Goal: Task Accomplishment & Management: Manage account settings

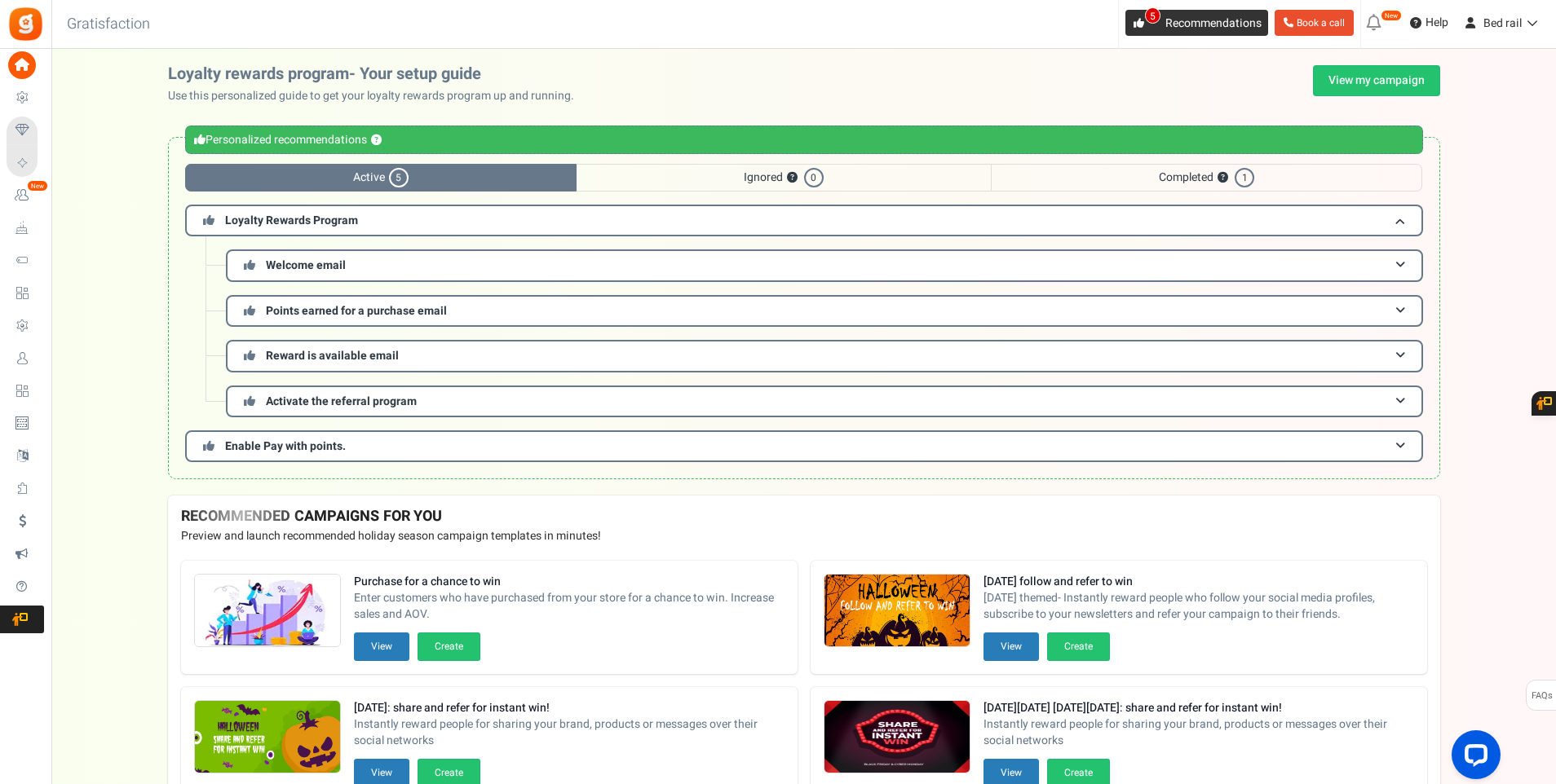
click at [1160, 19] on link "5 Recommendations" at bounding box center [1196, 22] width 143 height 26
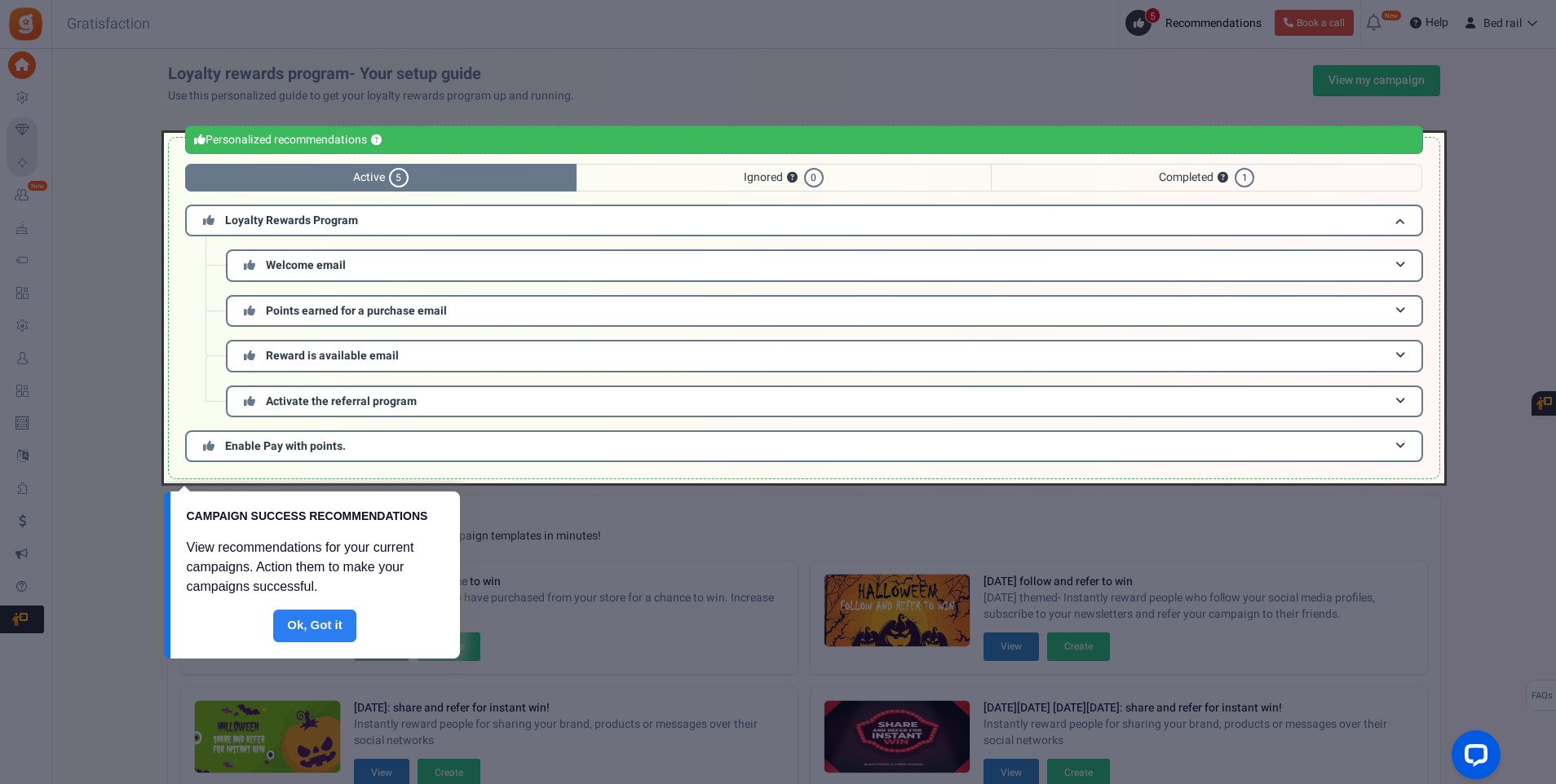
click at [342, 639] on link "Done" at bounding box center [314, 626] width 83 height 33
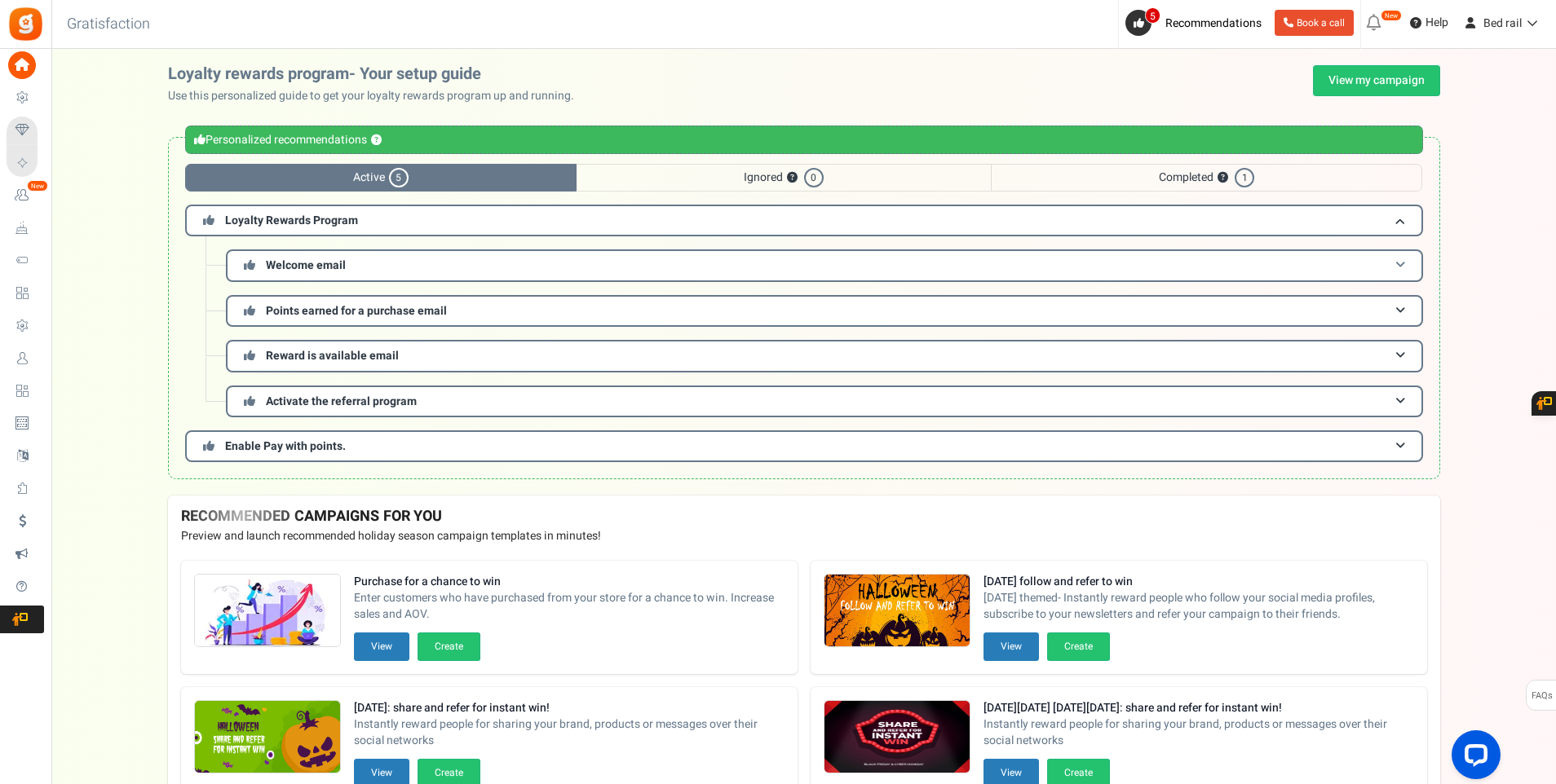
click at [279, 273] on span "Welcome email" at bounding box center [306, 266] width 80 height 17
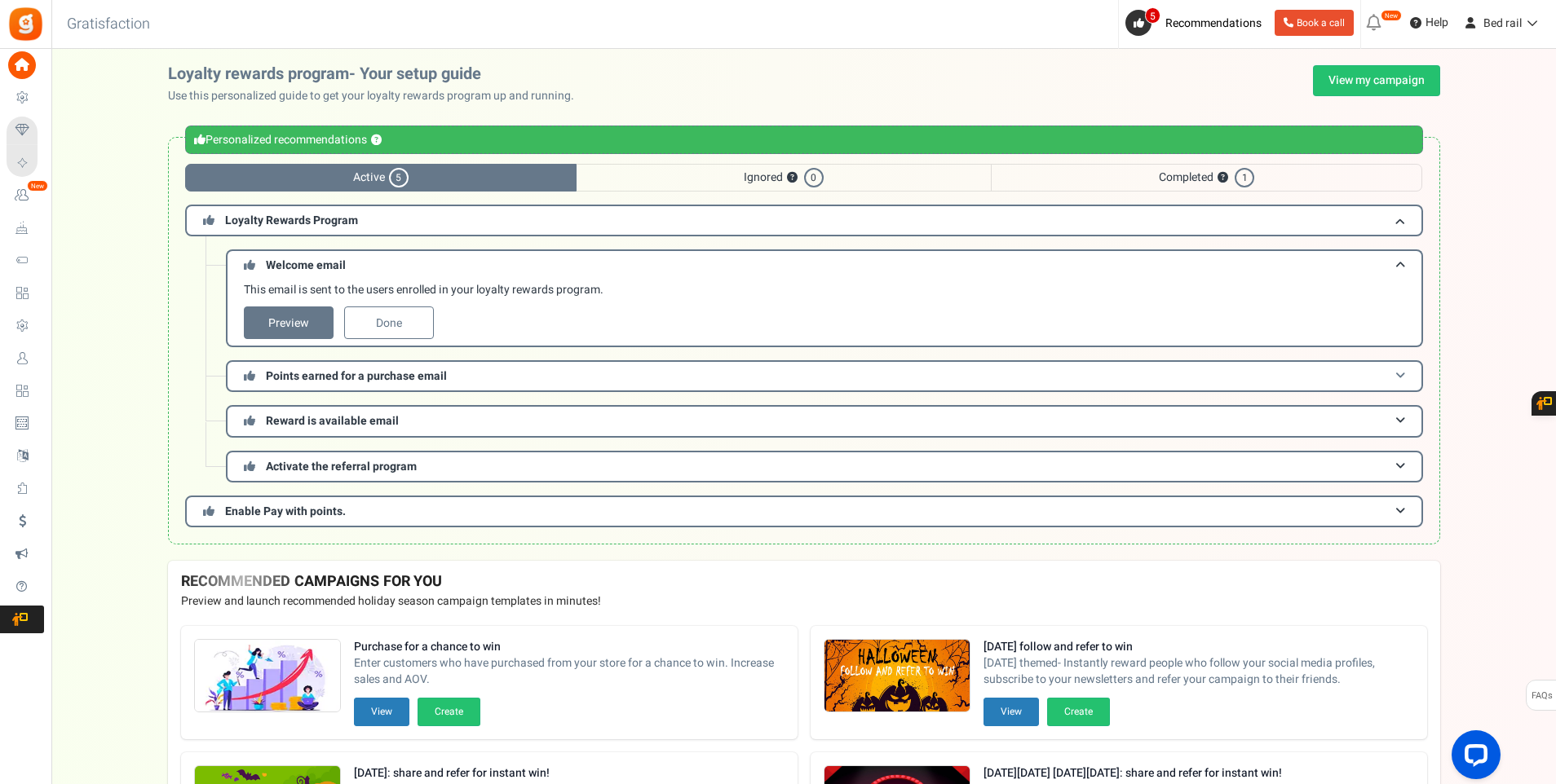
click at [378, 369] on span "Points earned for a purchase email" at bounding box center [356, 376] width 181 height 17
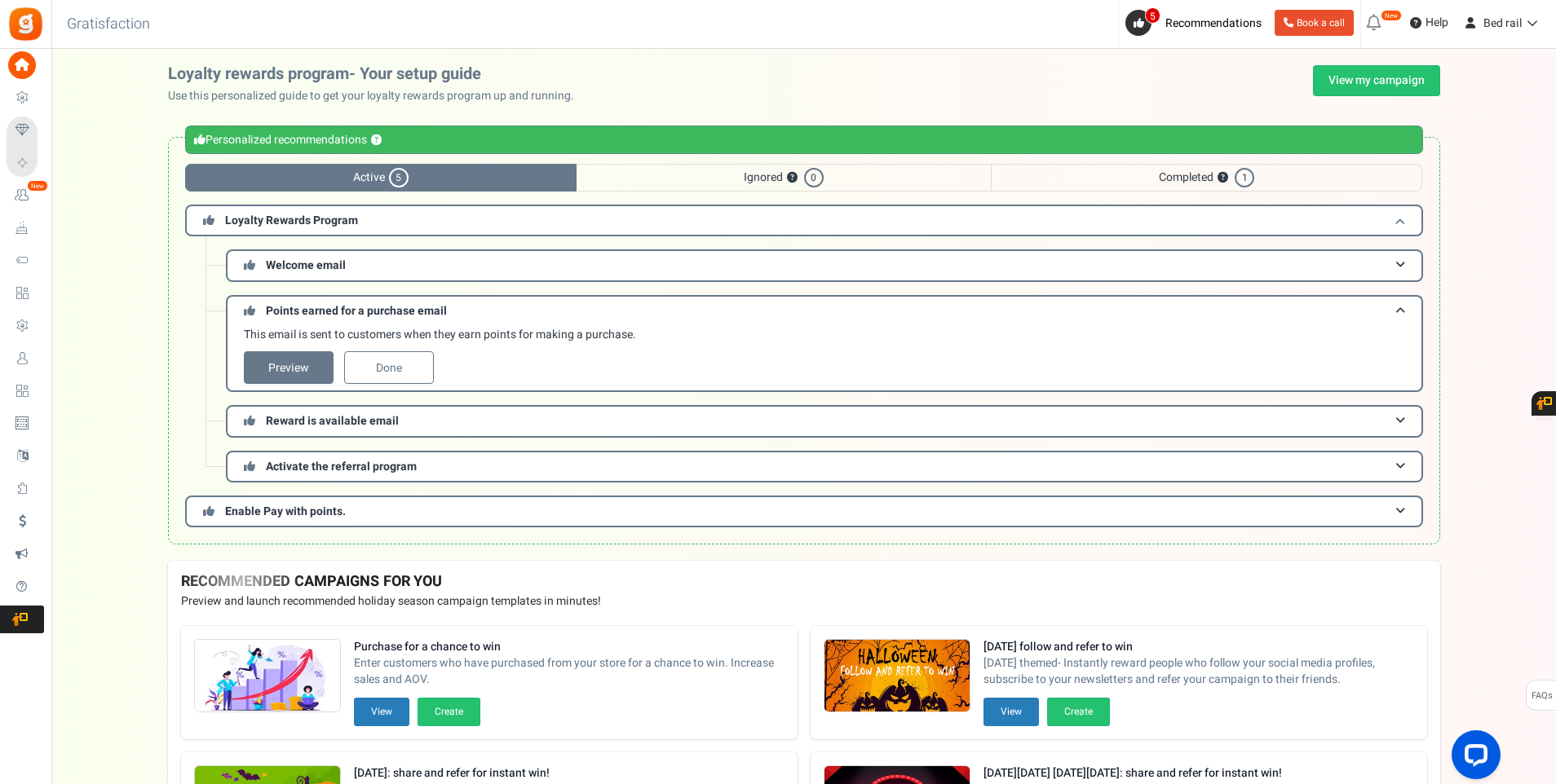
click at [375, 221] on h3 "Loyalty Rewards Program" at bounding box center [804, 220] width 1237 height 32
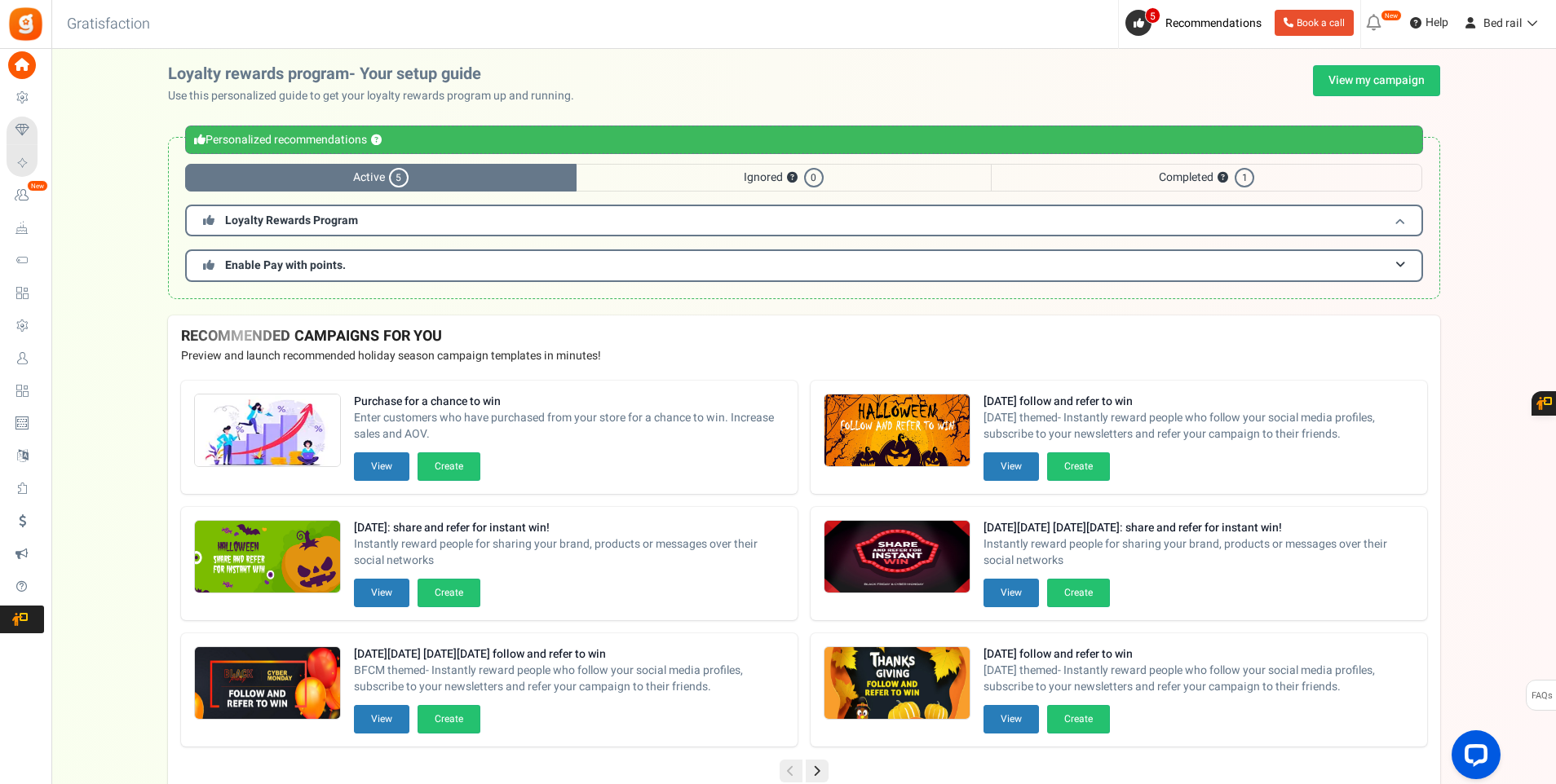
click at [375, 221] on h3 "Loyalty Rewards Program" at bounding box center [804, 220] width 1237 height 32
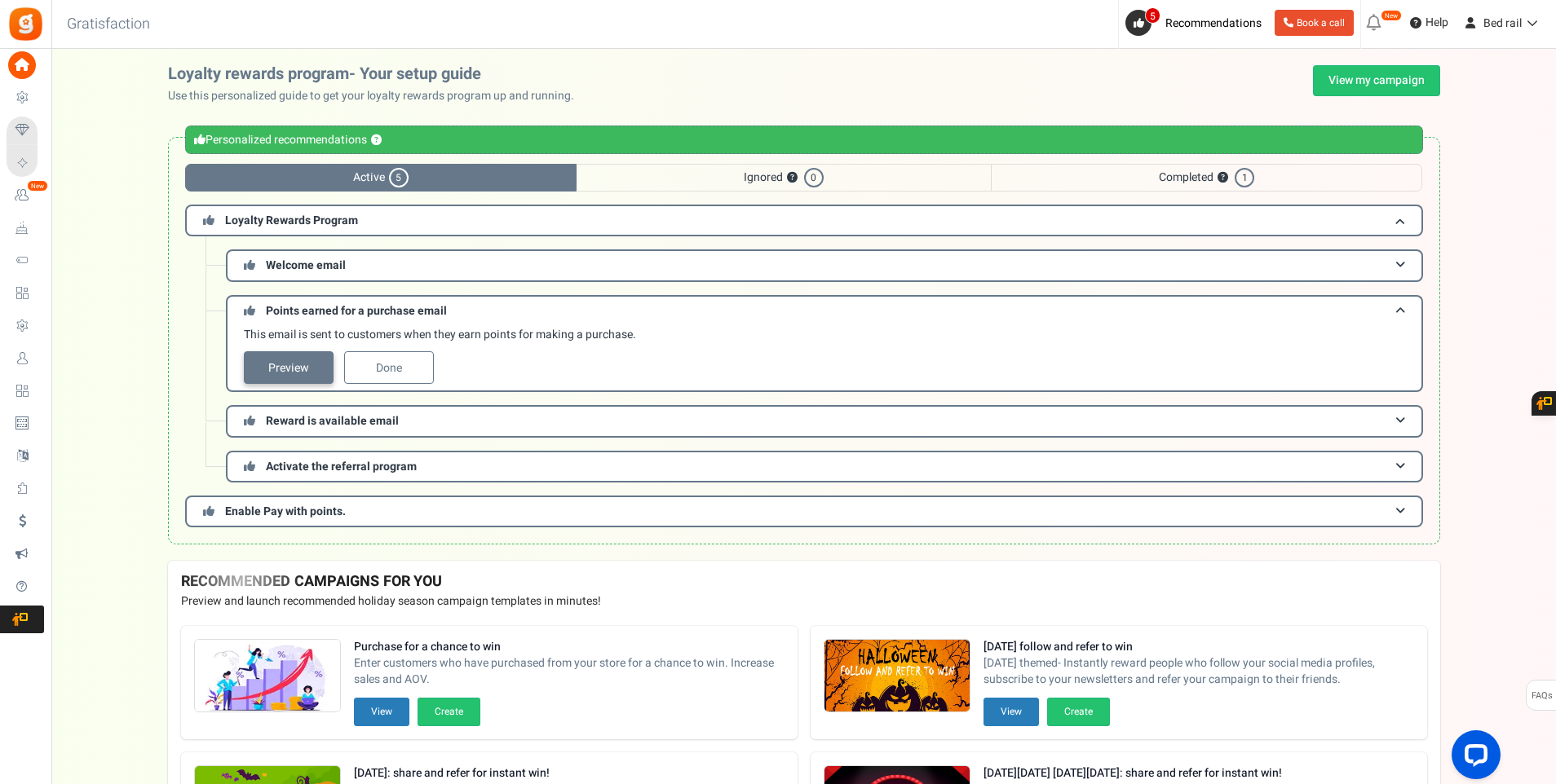
click at [296, 372] on link "Preview" at bounding box center [289, 368] width 90 height 33
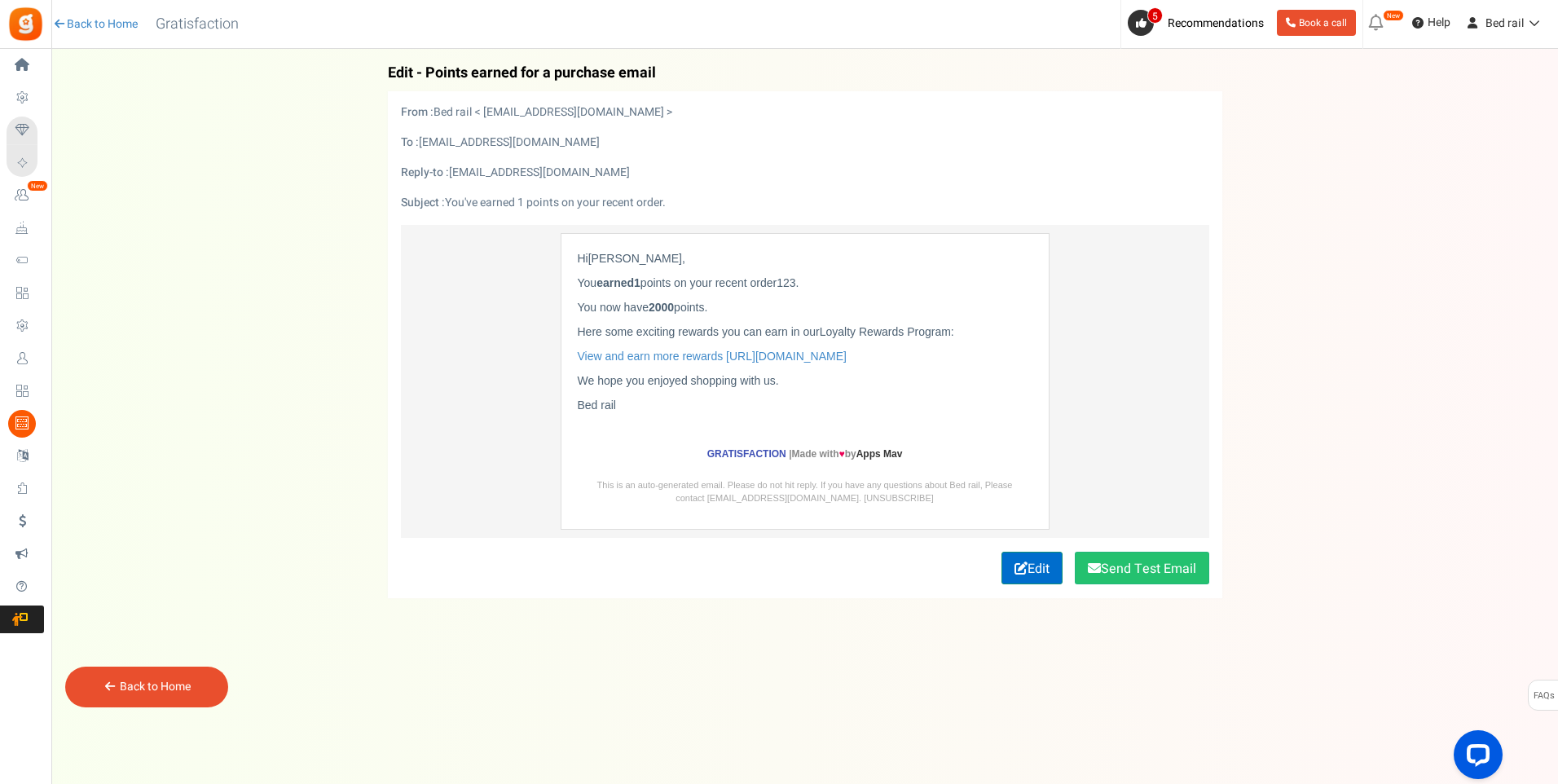
click at [1014, 565] on icon at bounding box center [1020, 568] width 13 height 13
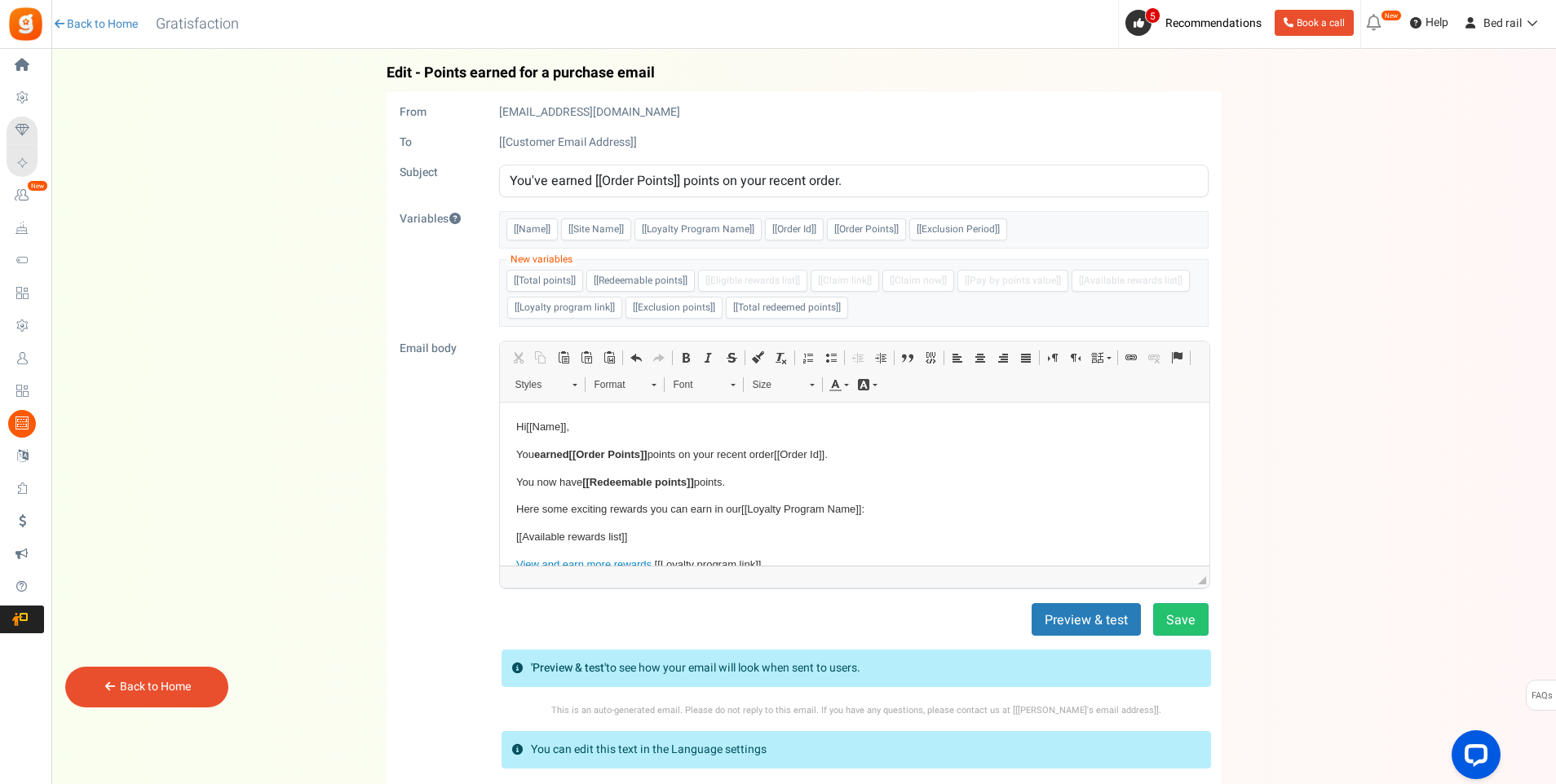
click at [281, 342] on div "Back Edit - Points earned for a purchase email From noreply@gr.ammailer.com To …" at bounding box center [804, 441] width 1472 height 754
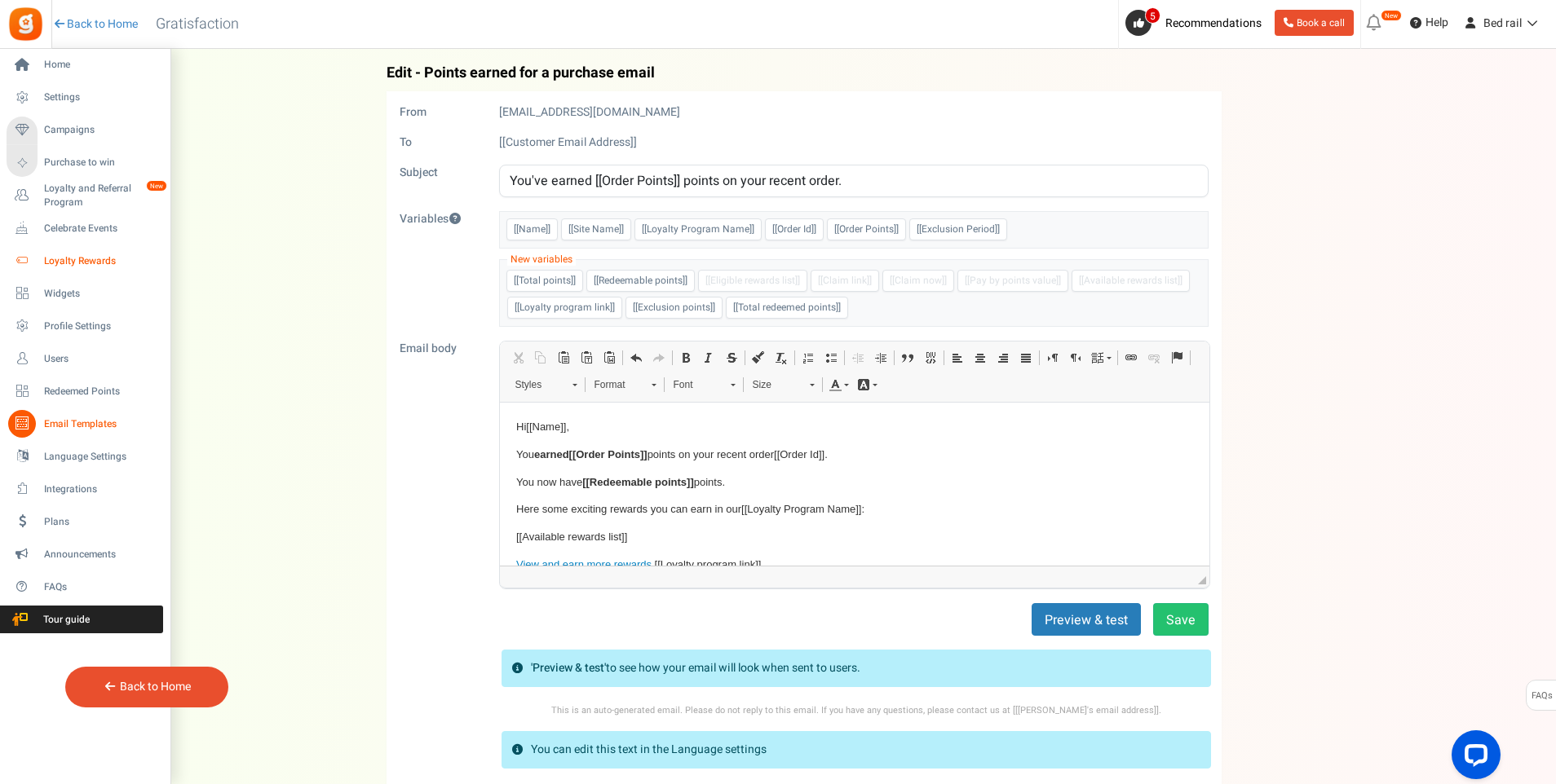
click at [73, 262] on span "Loyalty Rewards" at bounding box center [101, 261] width 114 height 14
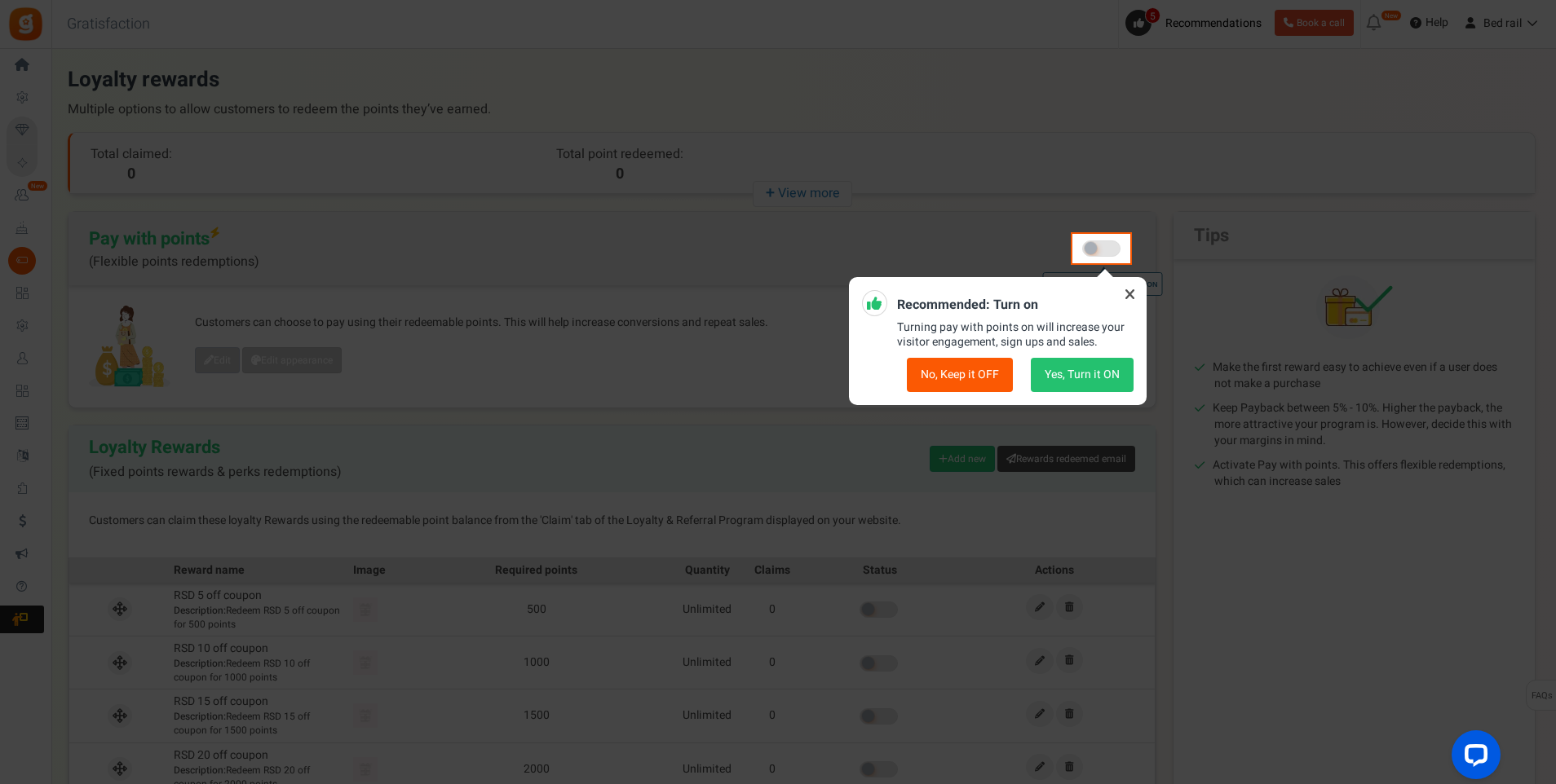
click at [1081, 372] on button "Yes, Turn it ON" at bounding box center [1081, 375] width 103 height 35
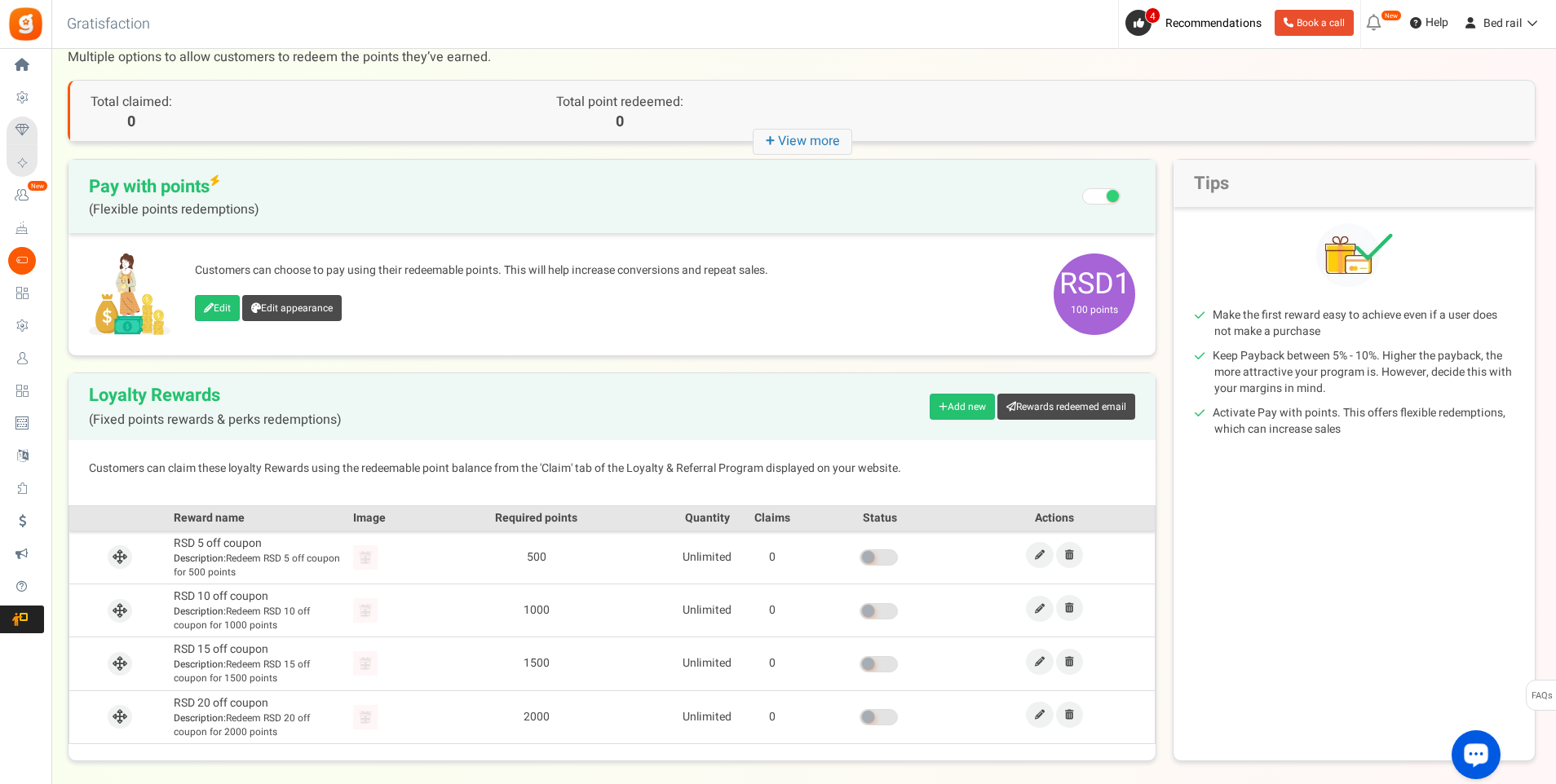
scroll to position [81, 0]
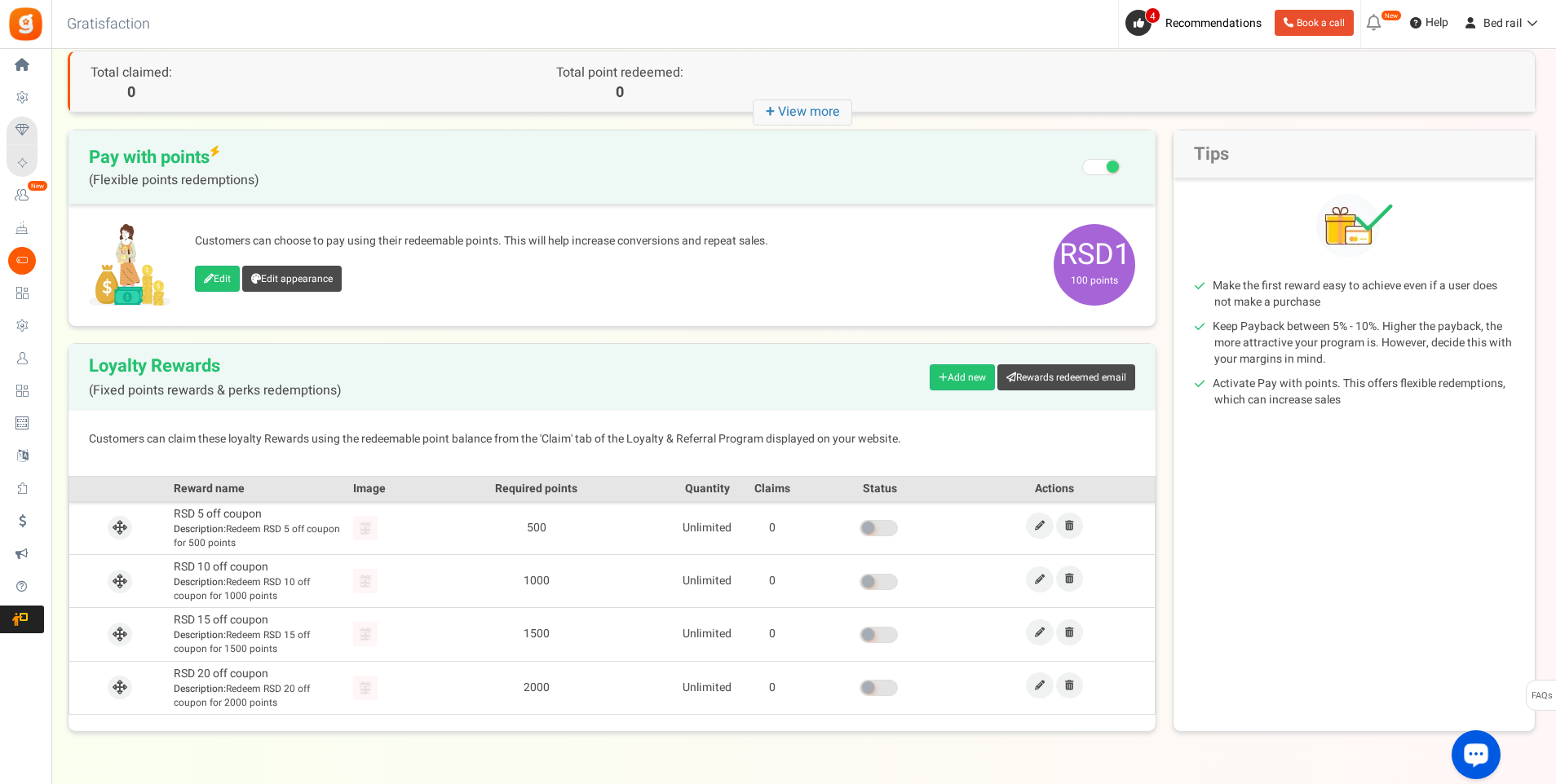
click at [113, 29] on h3 "Gratisfaction" at bounding box center [107, 24] width 119 height 33
copy h3 "Gratisfaction"
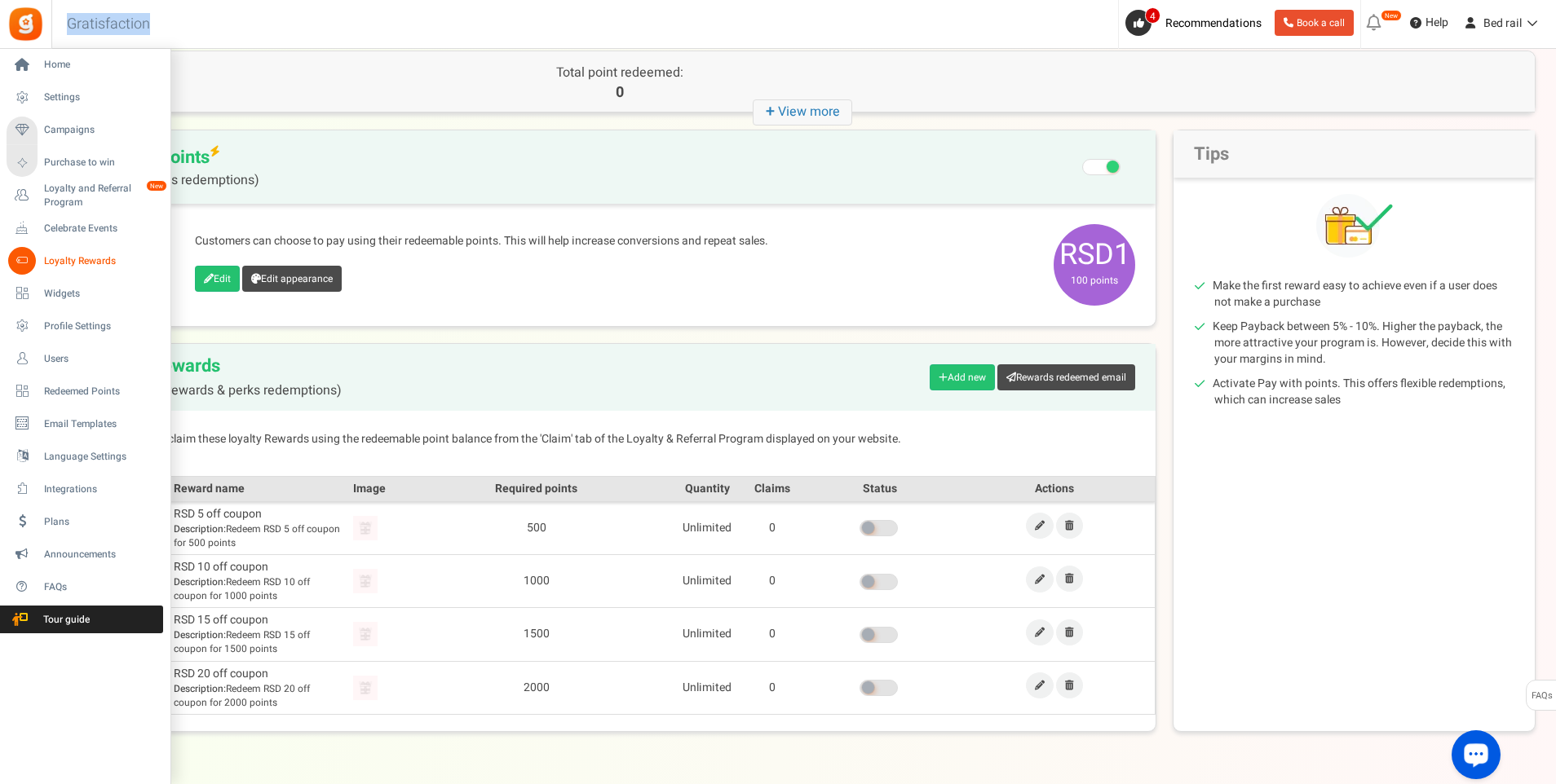
click at [72, 265] on span "Loyalty Rewards" at bounding box center [101, 261] width 114 height 14
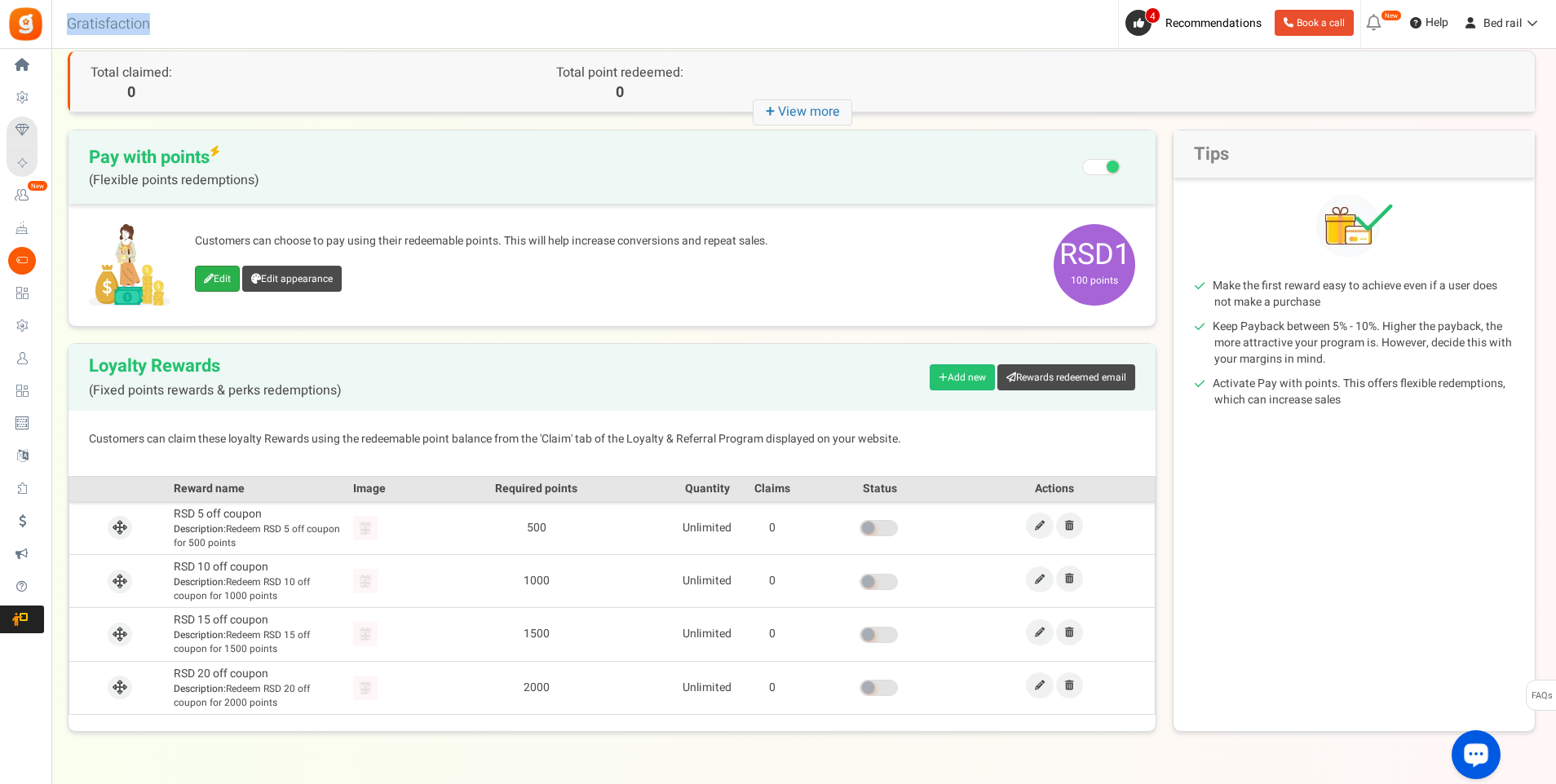
click at [213, 278] on icon at bounding box center [208, 278] width 10 height 10
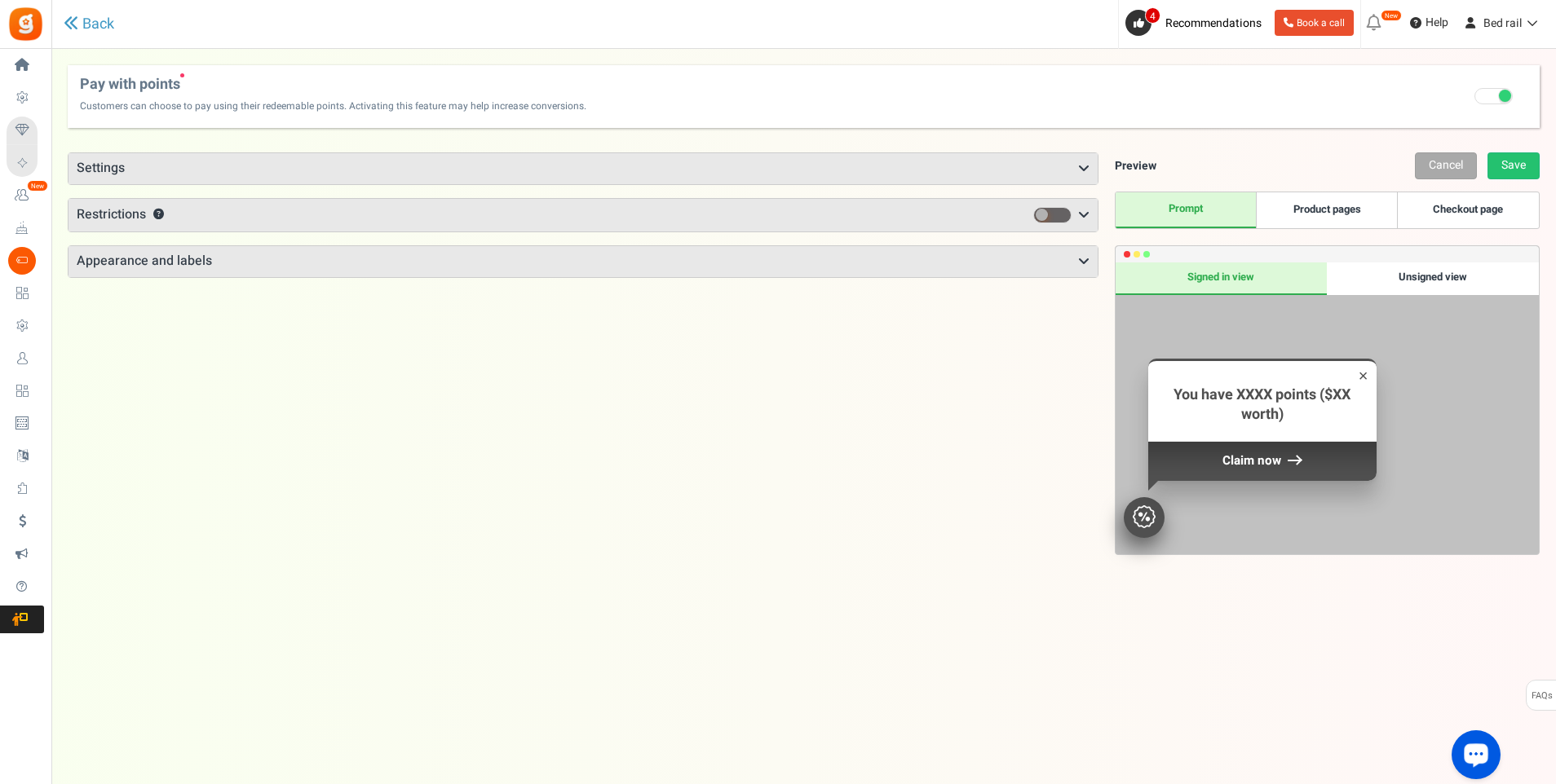
click at [943, 173] on h3 "Settings" at bounding box center [583, 169] width 1029 height 31
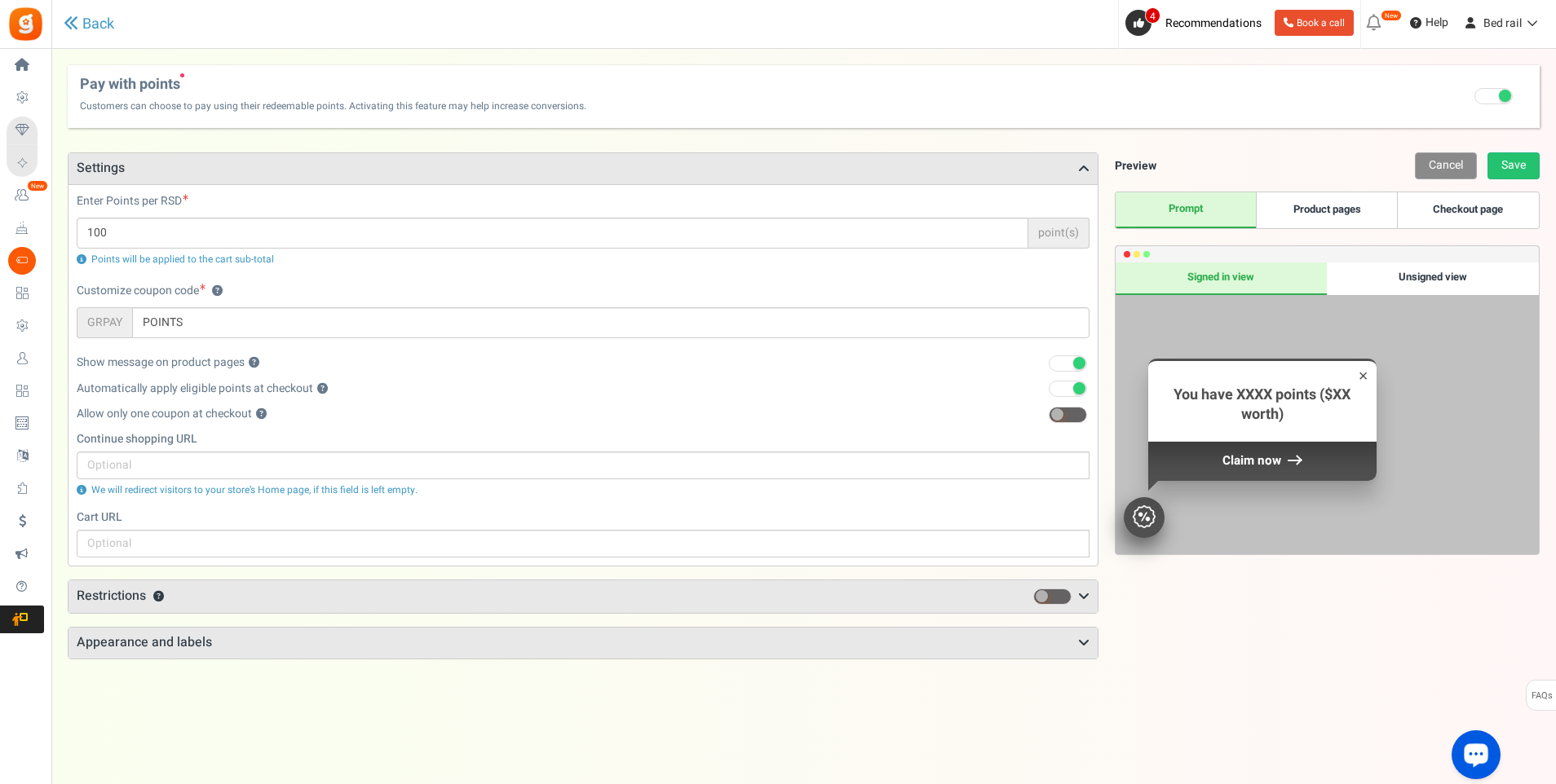
click at [1465, 173] on link "Cancel" at bounding box center [1446, 165] width 62 height 27
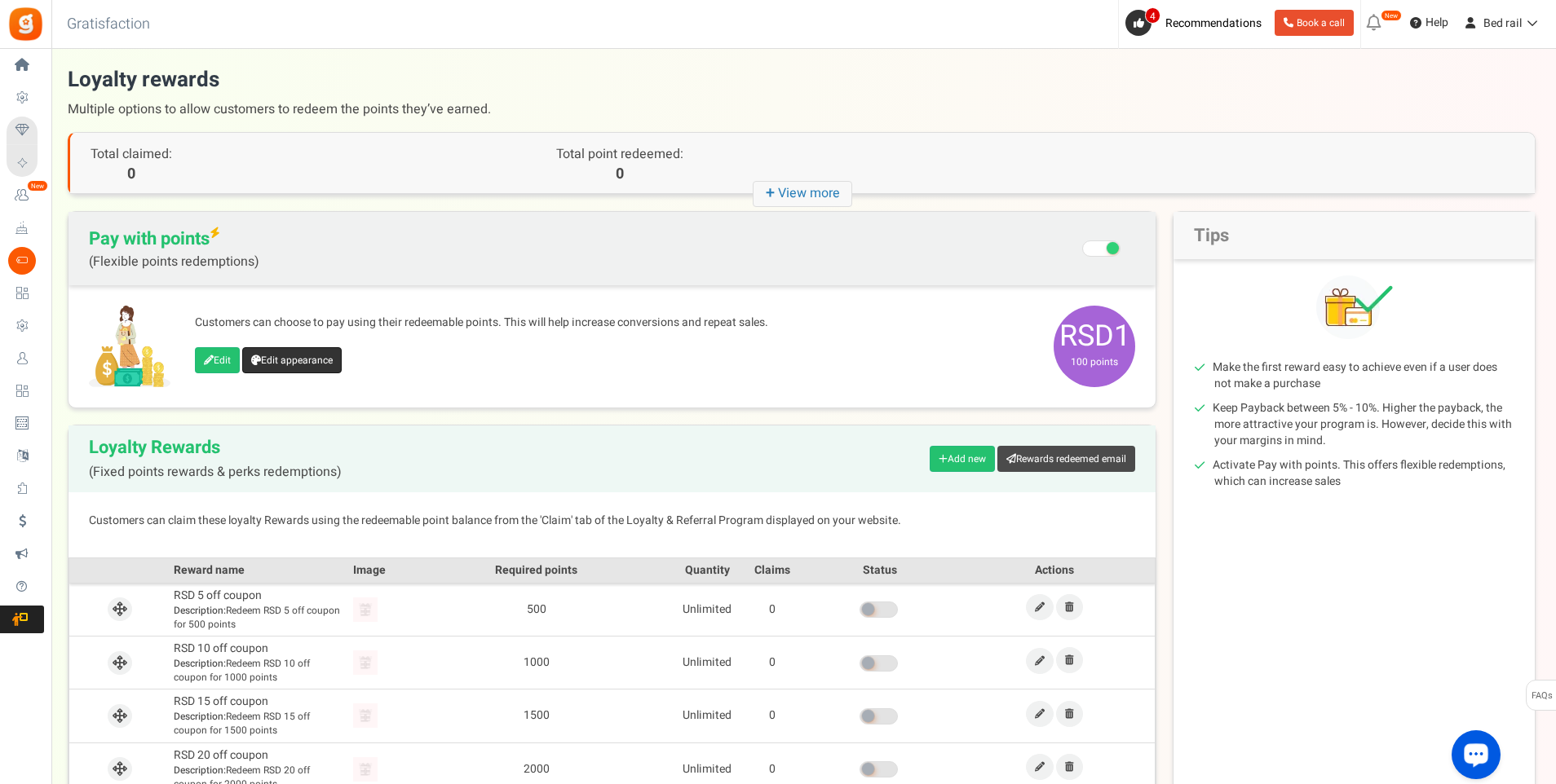
click at [297, 363] on link "Edit appearance" at bounding box center [292, 360] width 100 height 26
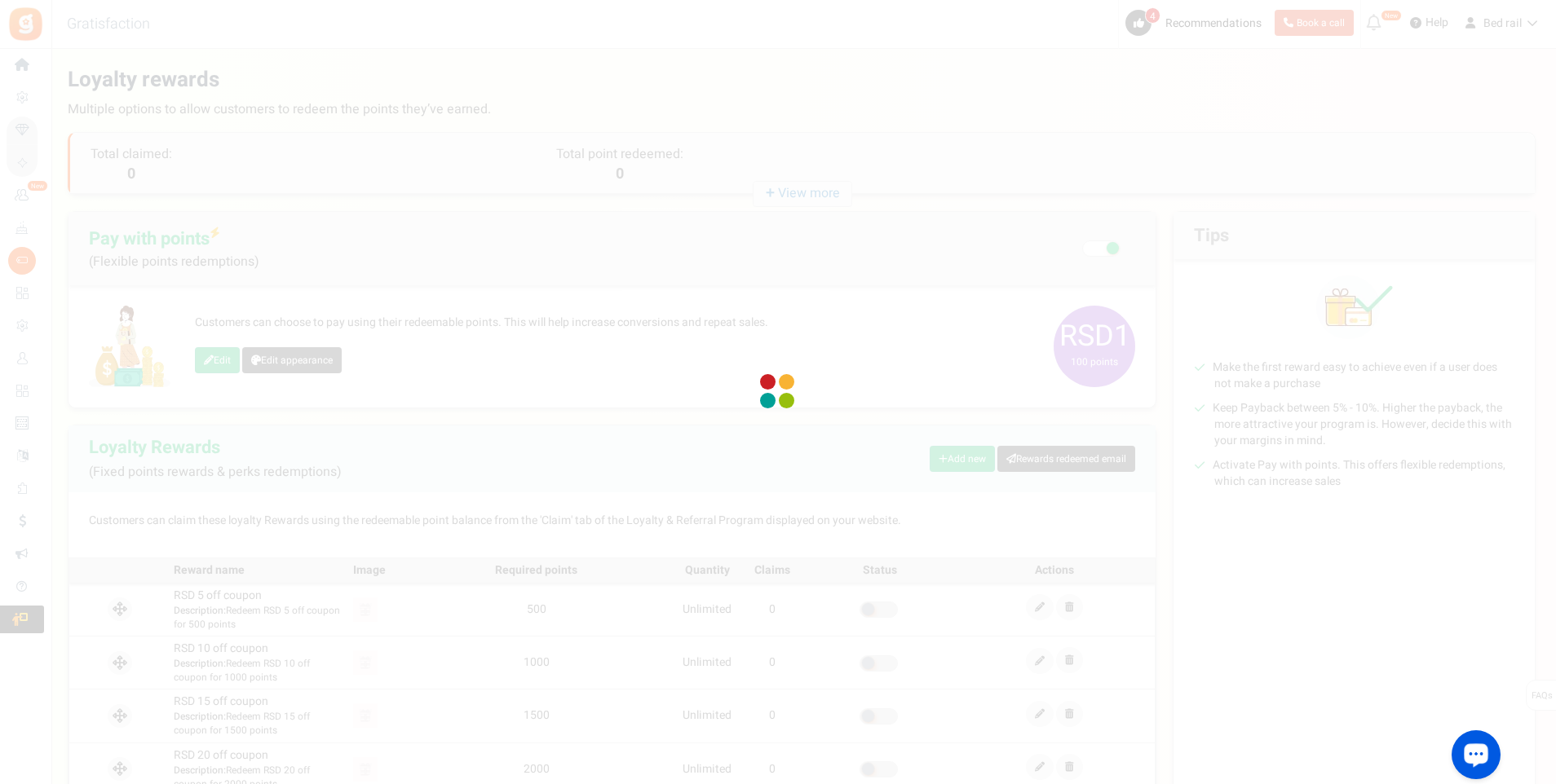
select select
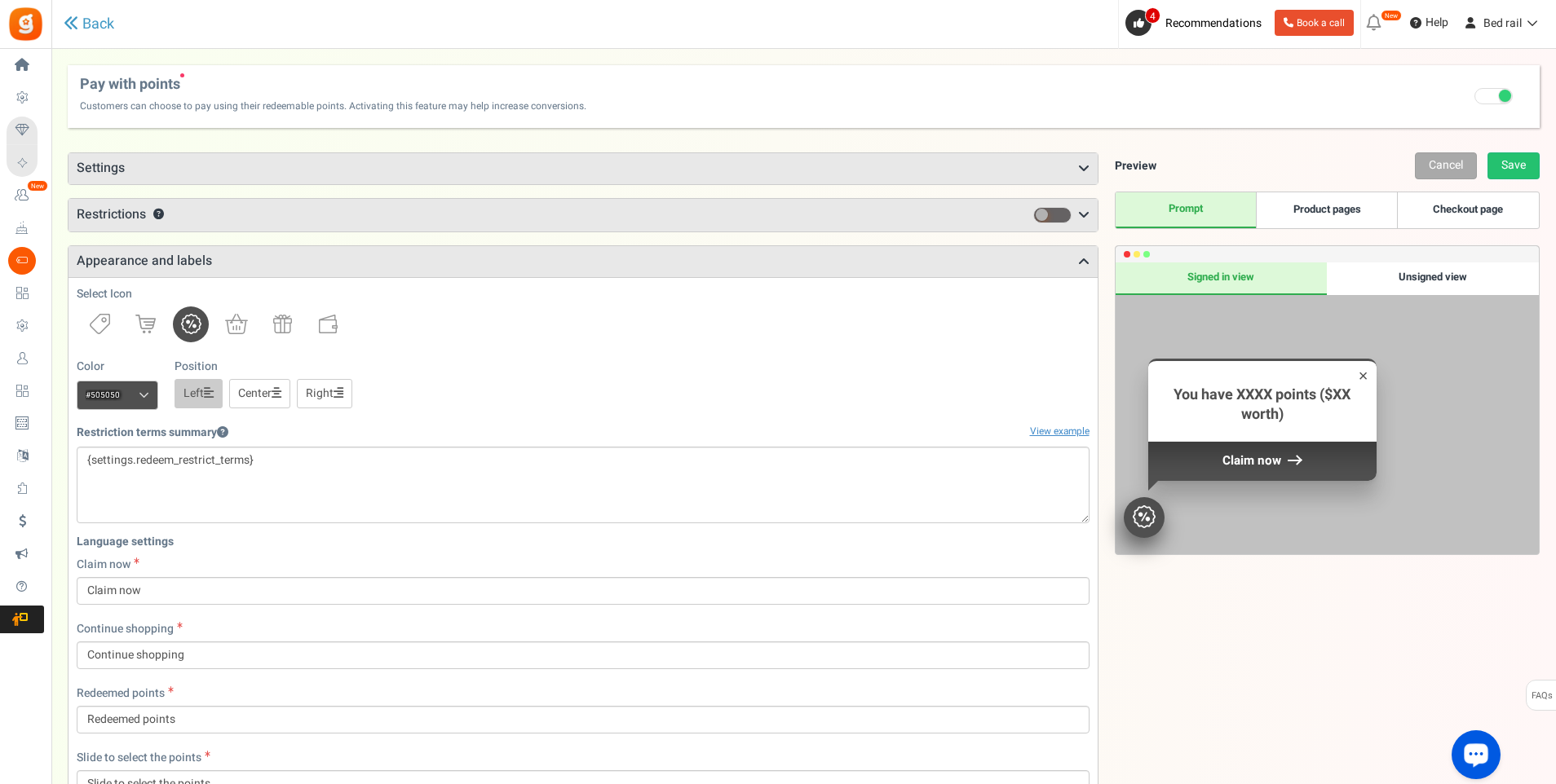
click at [132, 199] on h3 "Restrictions ?" at bounding box center [583, 215] width 1029 height 33
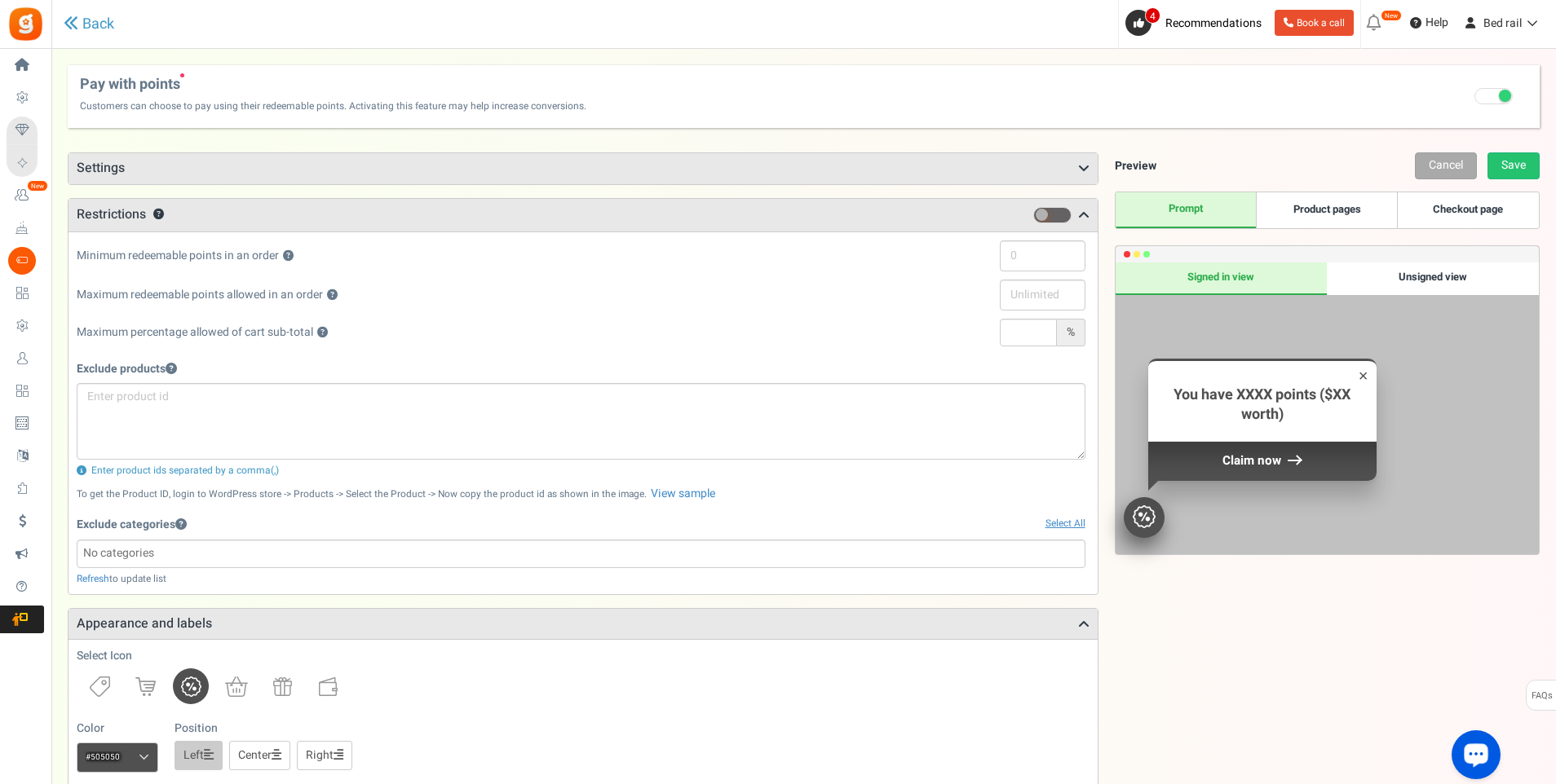
click at [171, 168] on h3 "Settings" at bounding box center [583, 169] width 1029 height 31
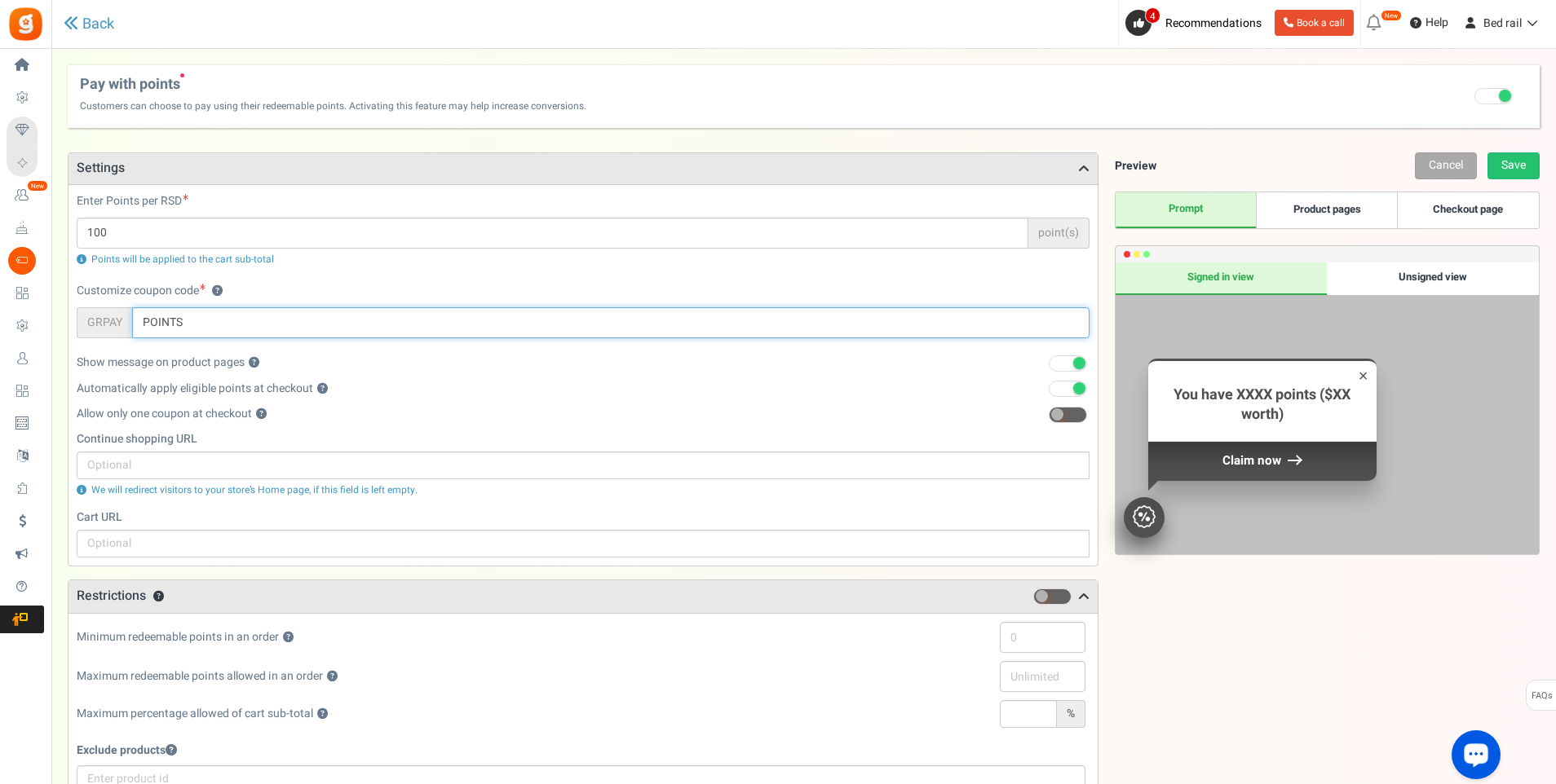
click at [145, 324] on input "POINTS" at bounding box center [610, 323] width 957 height 31
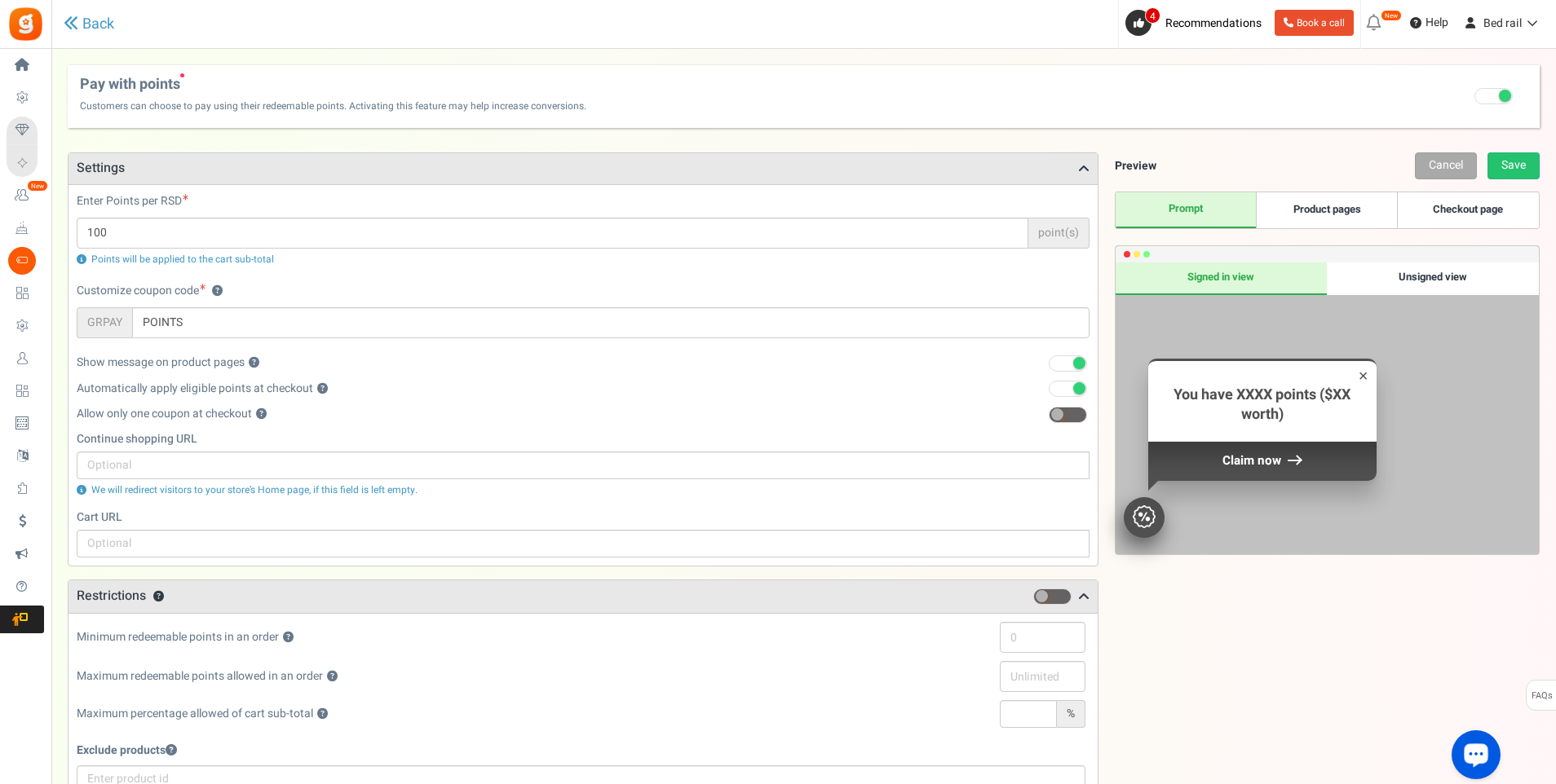
click at [0, 0] on span "Loyalty Rewards" at bounding box center [0, 0] width 0 height 0
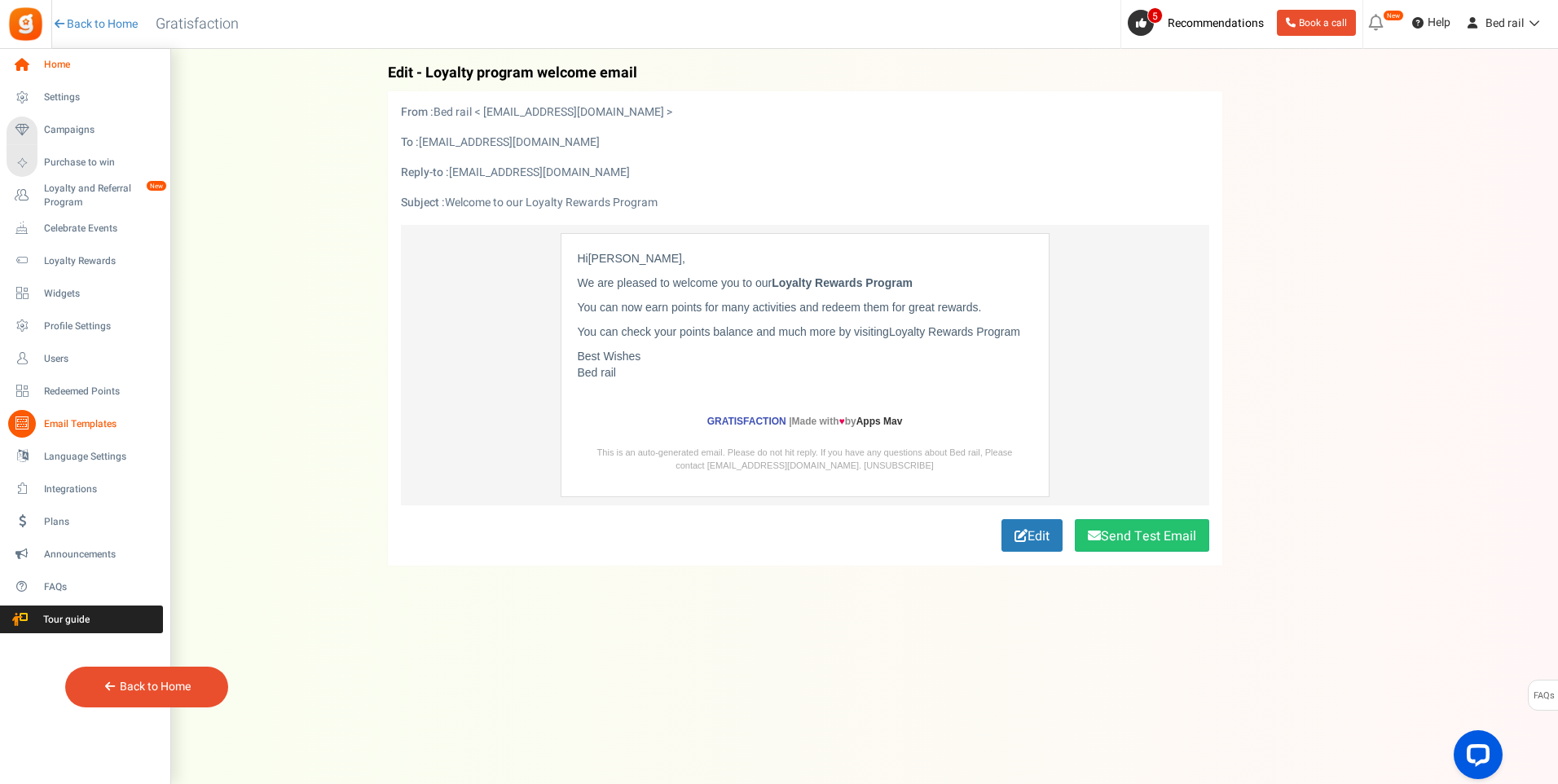
click at [54, 70] on span "Home" at bounding box center [101, 65] width 114 height 14
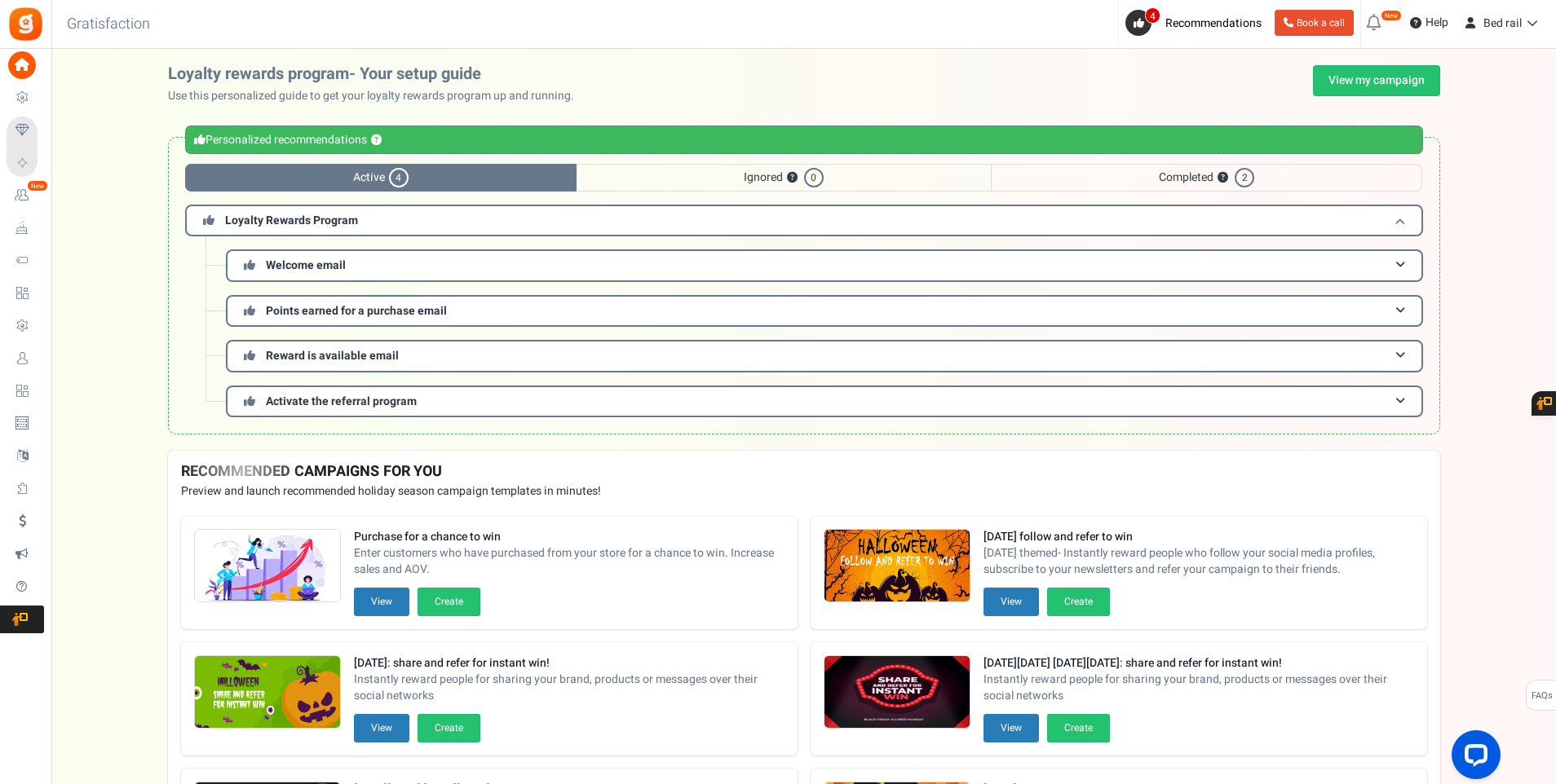
click at [326, 218] on span "Loyalty Rewards Program" at bounding box center [291, 221] width 132 height 17
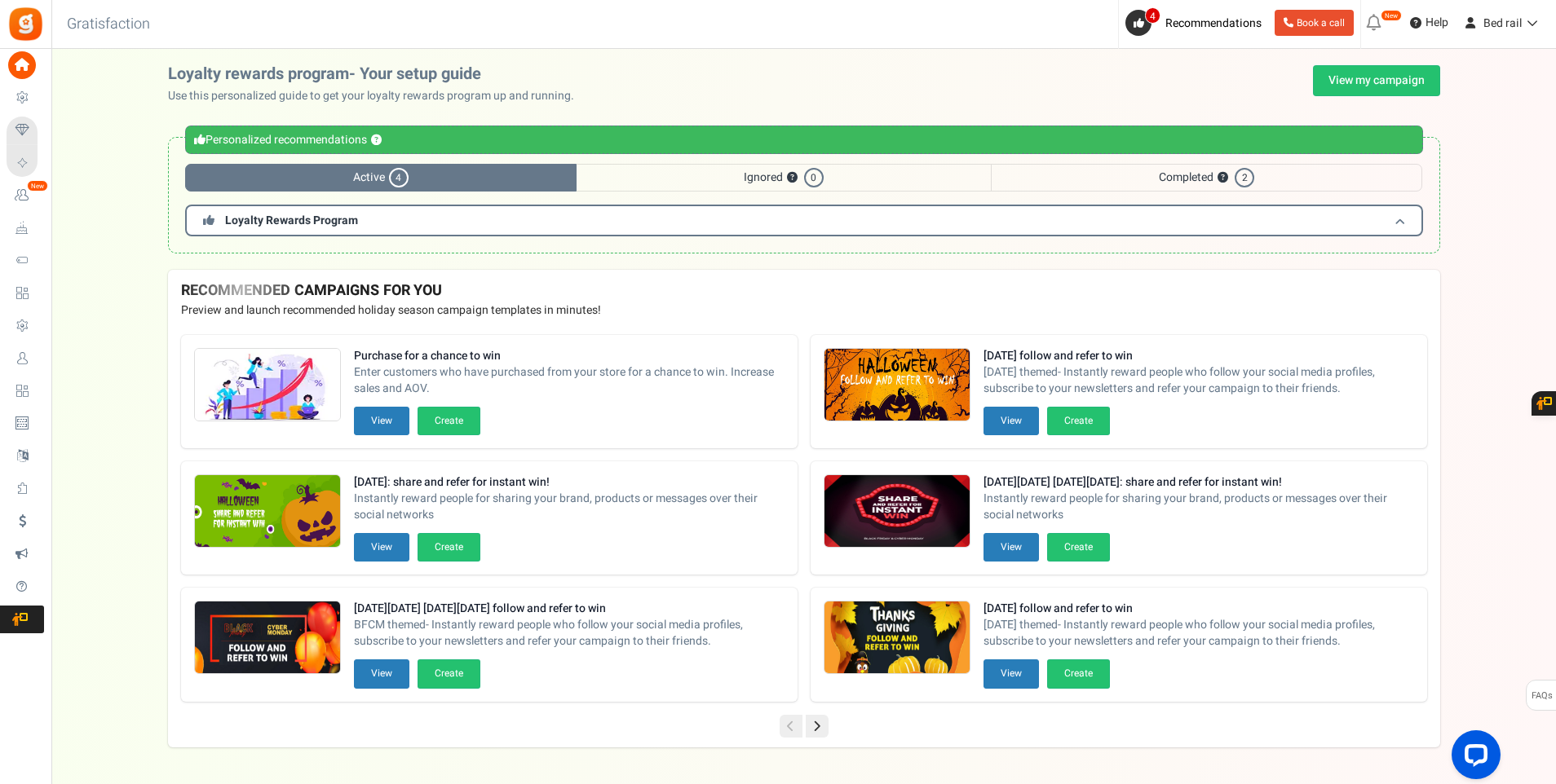
click at [326, 218] on span "Loyalty Rewards Program" at bounding box center [291, 221] width 132 height 17
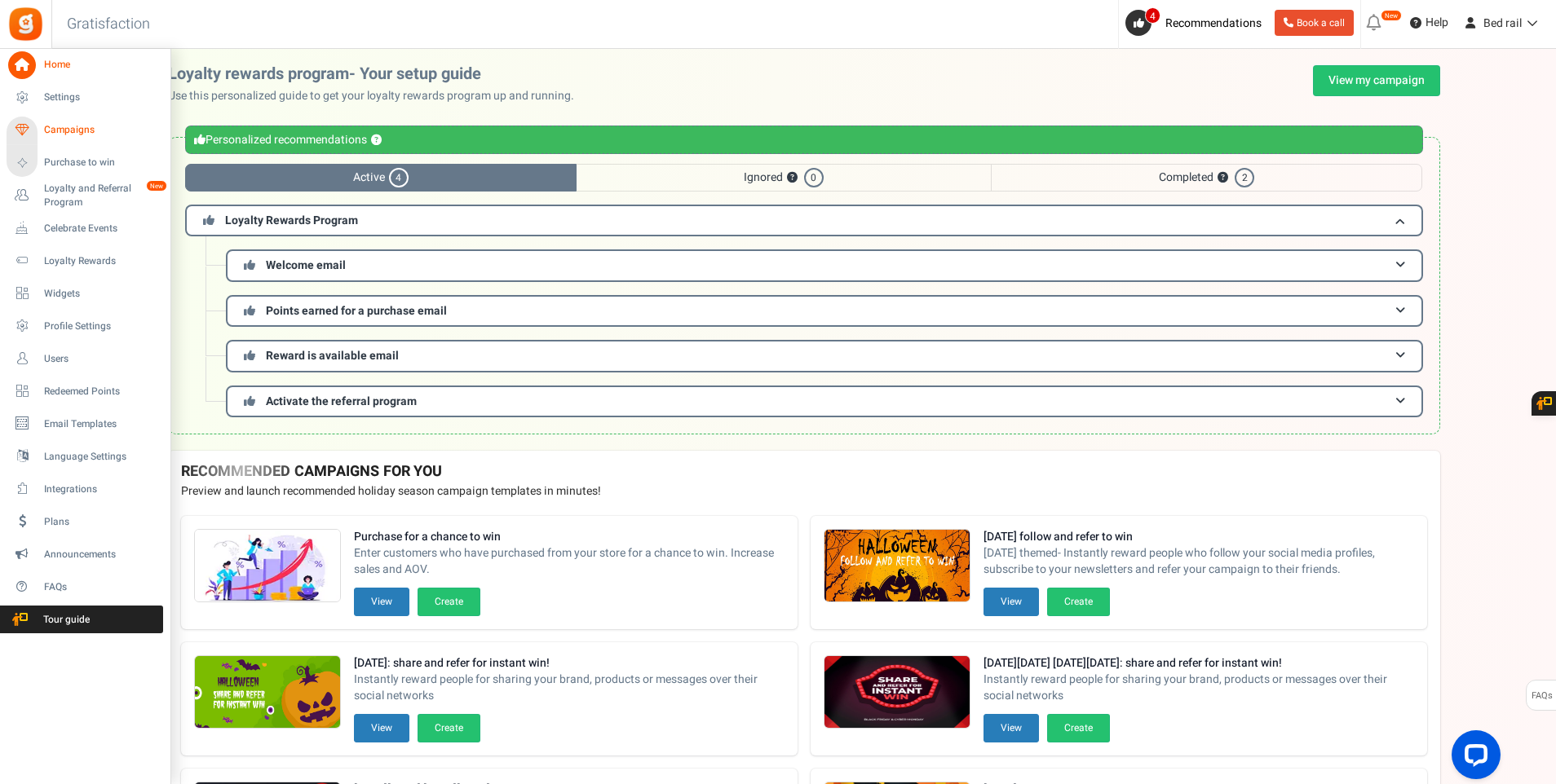
click at [72, 133] on span "Campaigns" at bounding box center [101, 130] width 114 height 14
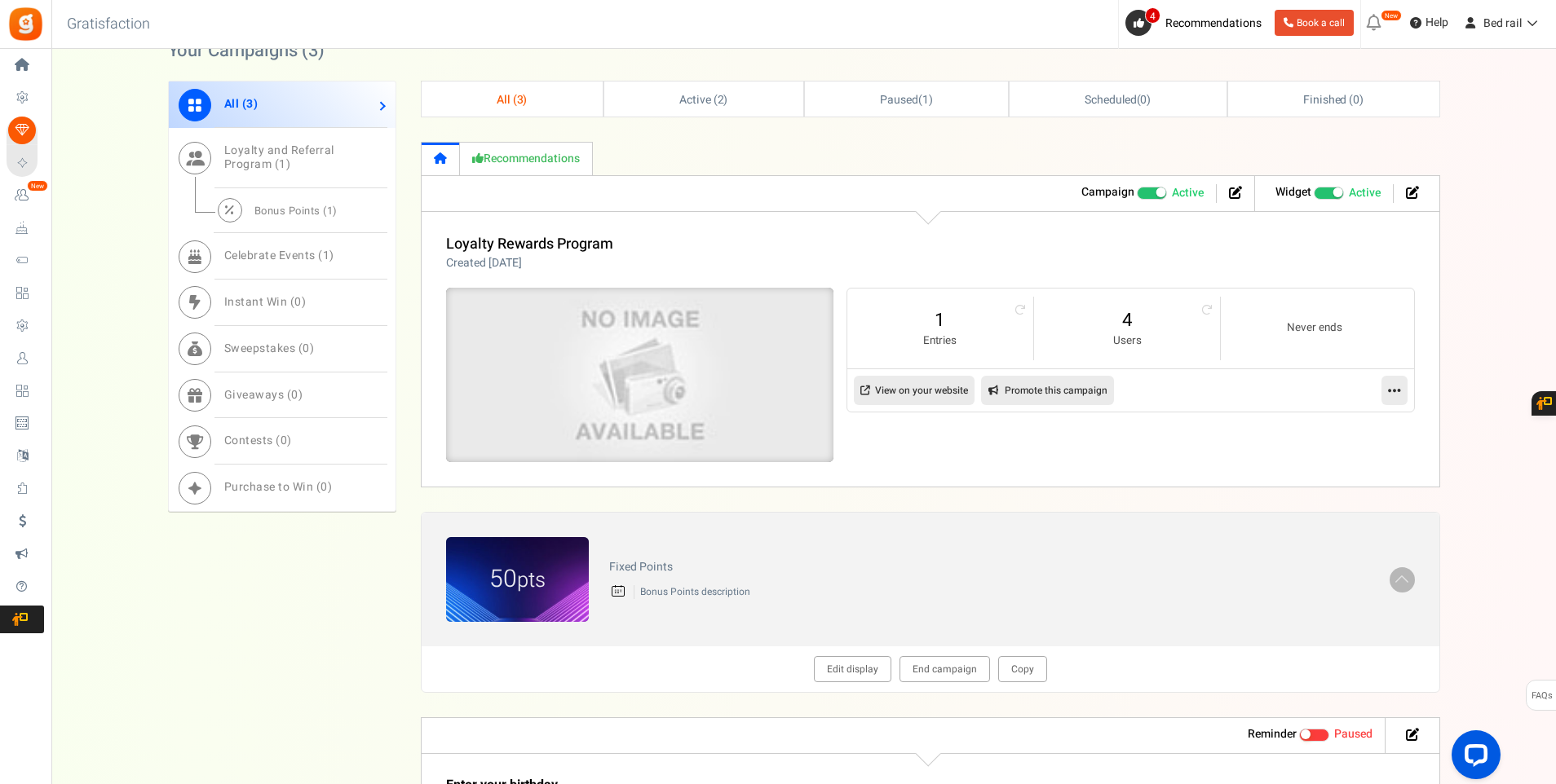
scroll to position [896, 0]
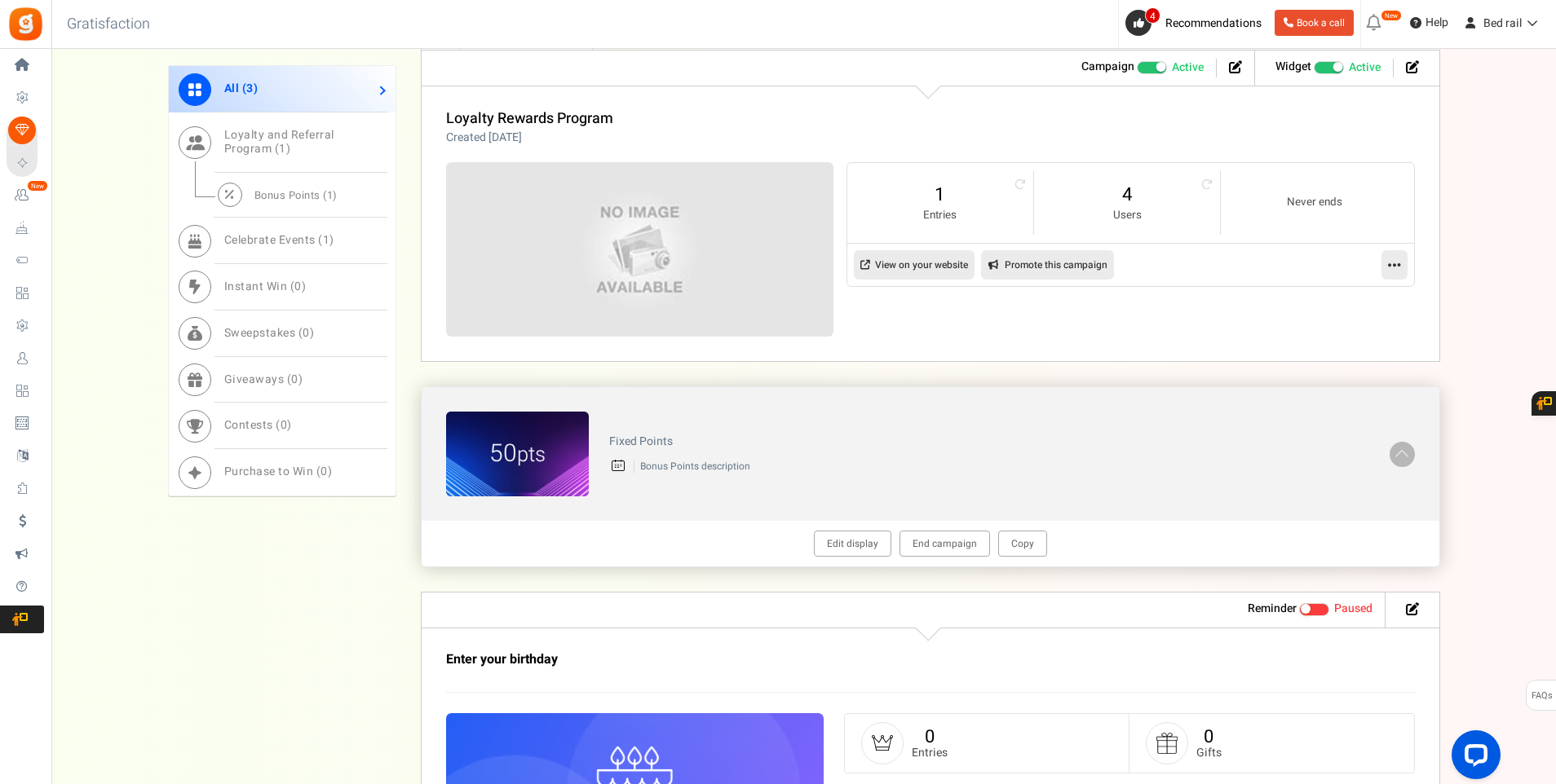
click at [1405, 451] on span at bounding box center [1401, 453] width 16 height 19
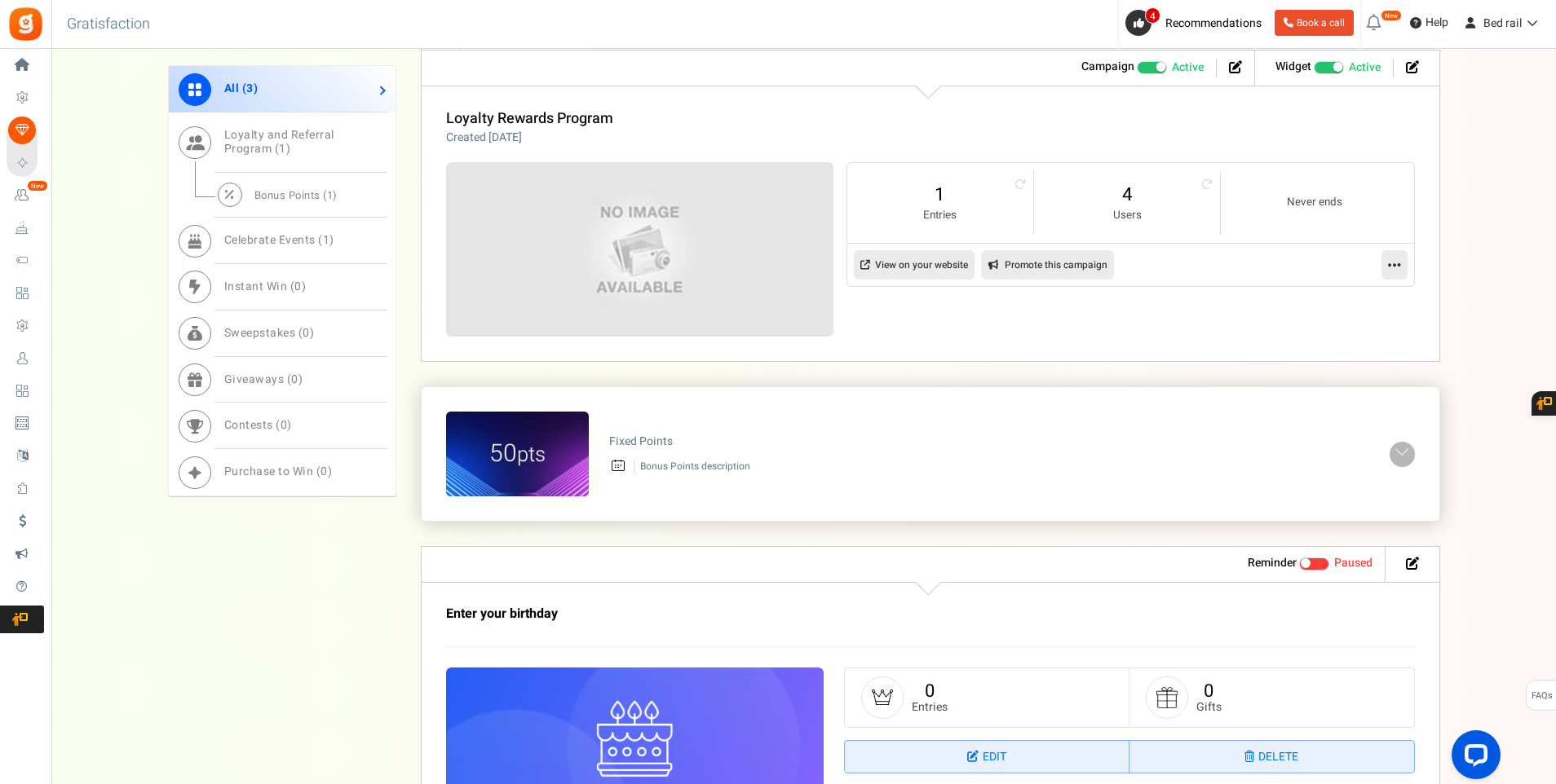
click at [1405, 451] on span at bounding box center [1401, 453] width 16 height 19
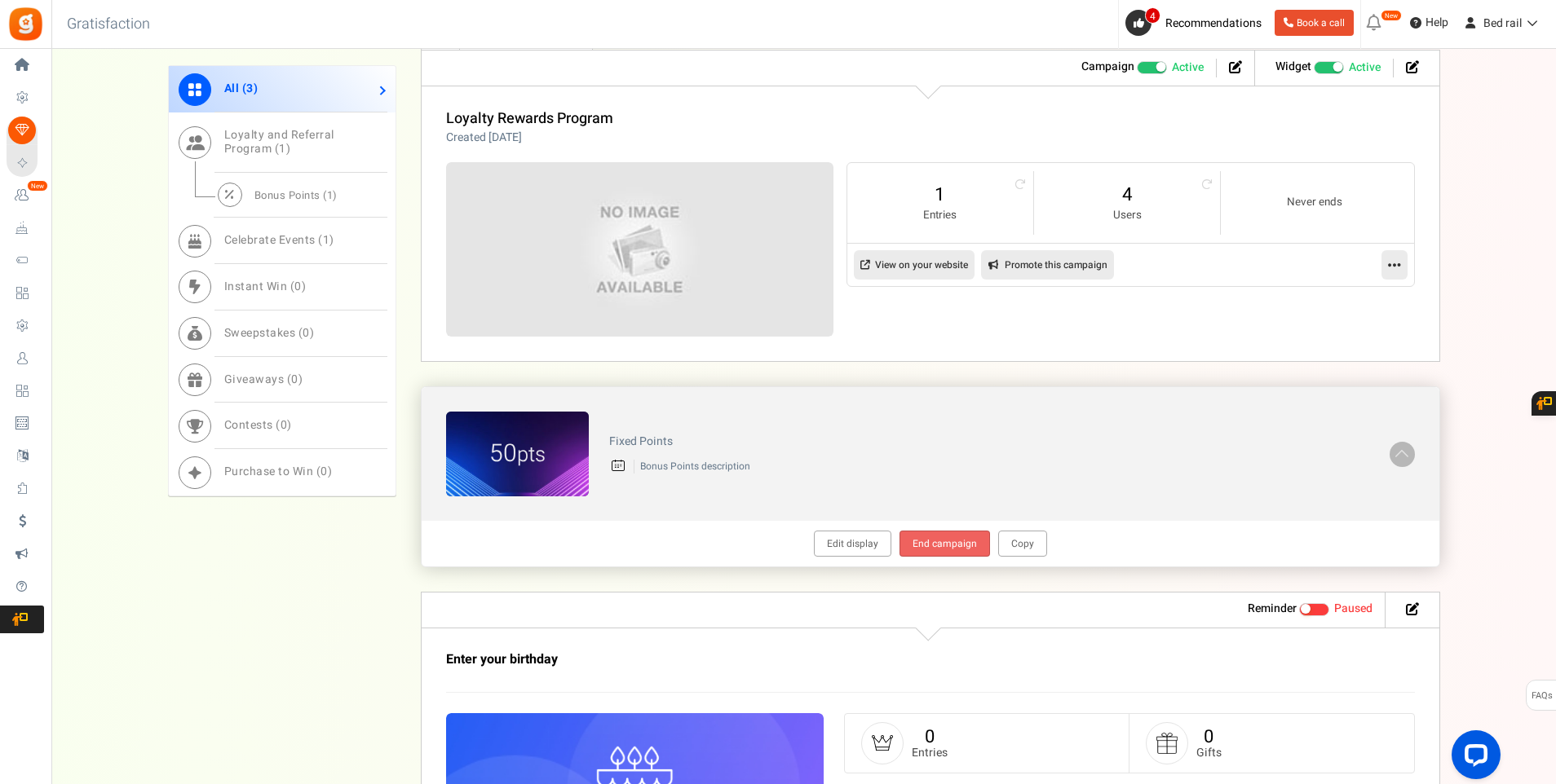
click at [948, 548] on link "End campaign" at bounding box center [945, 543] width 91 height 26
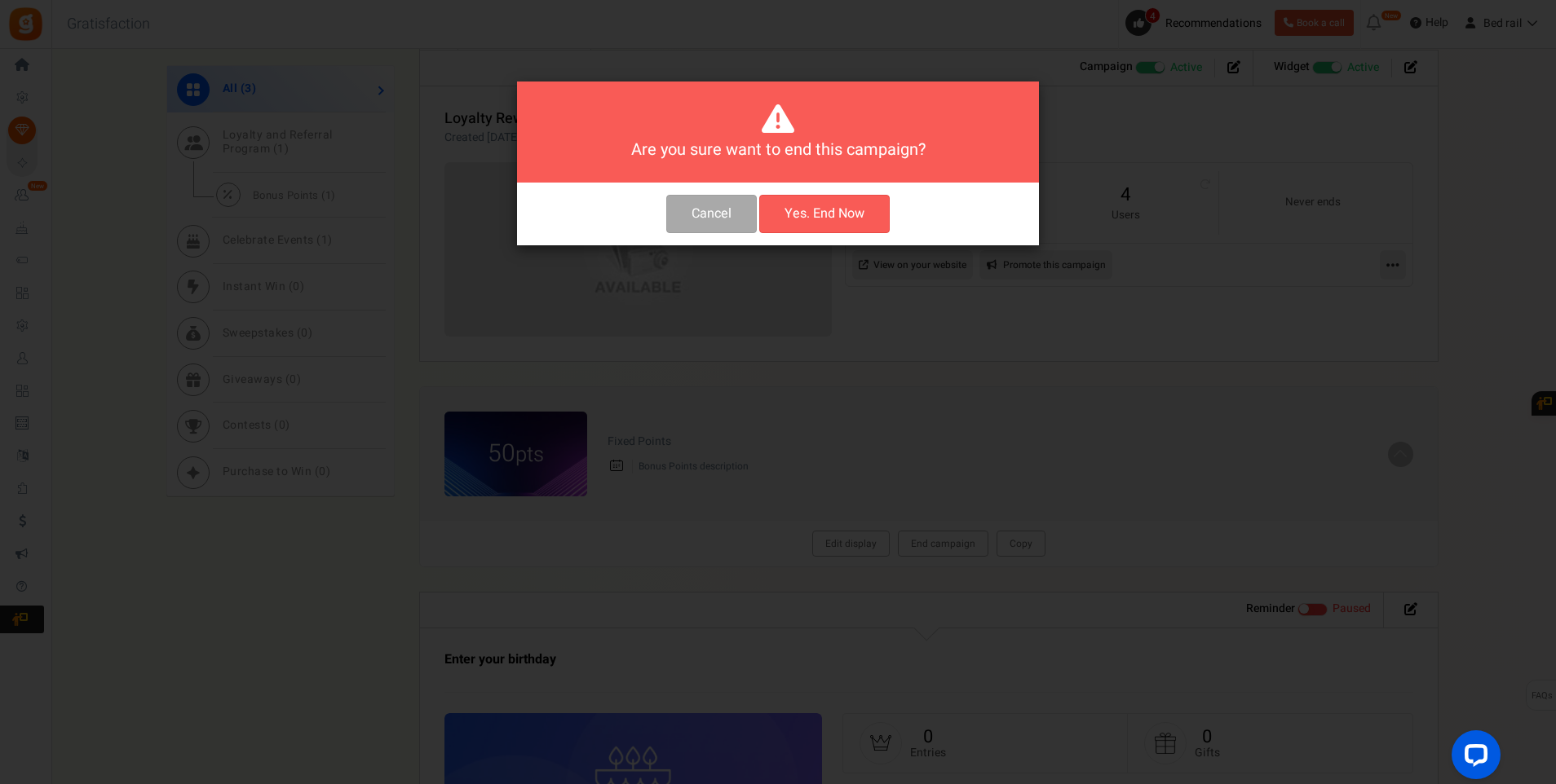
scroll to position [978, 0]
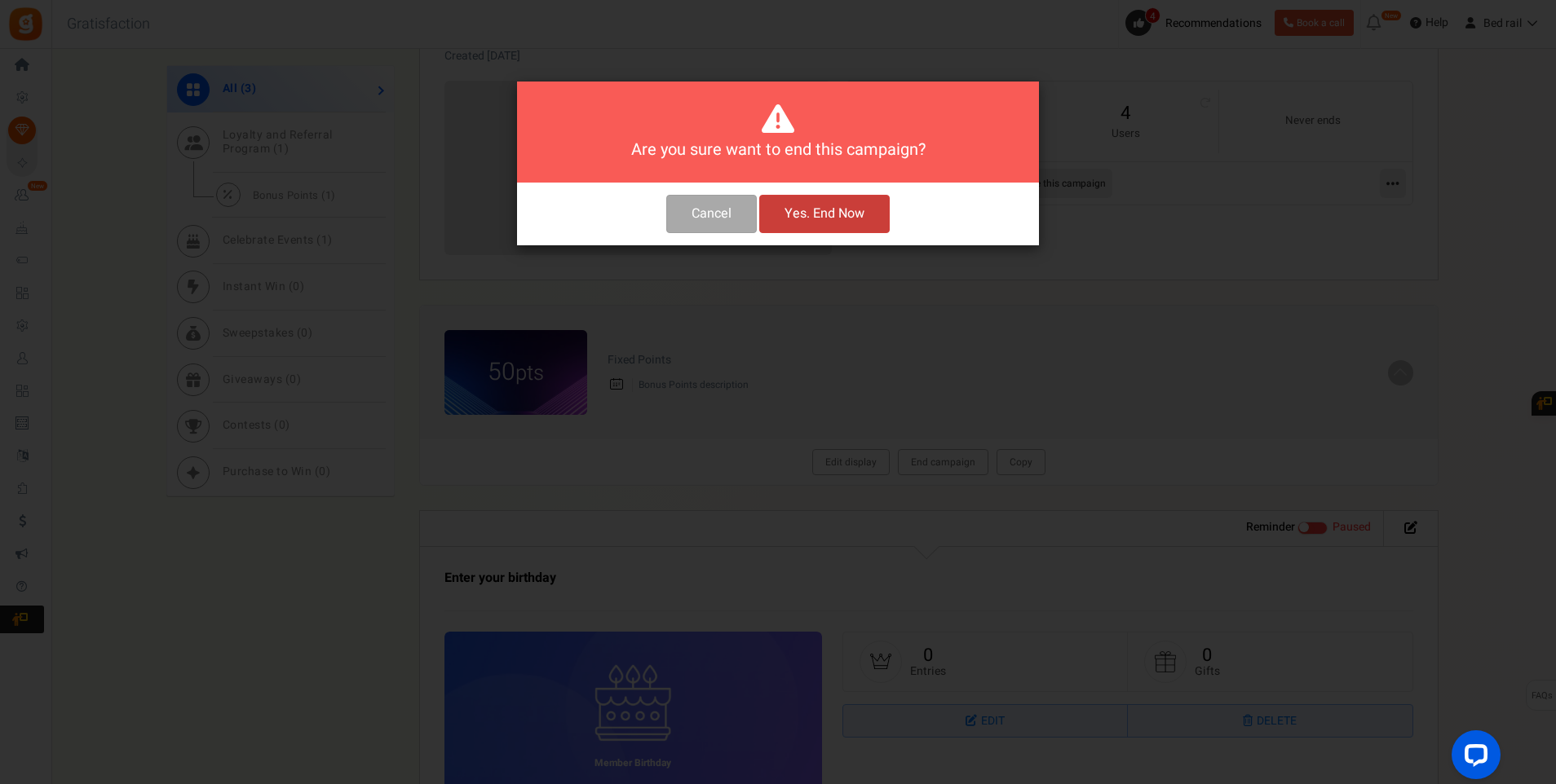
click at [791, 219] on button "Yes. End Now" at bounding box center [824, 214] width 131 height 38
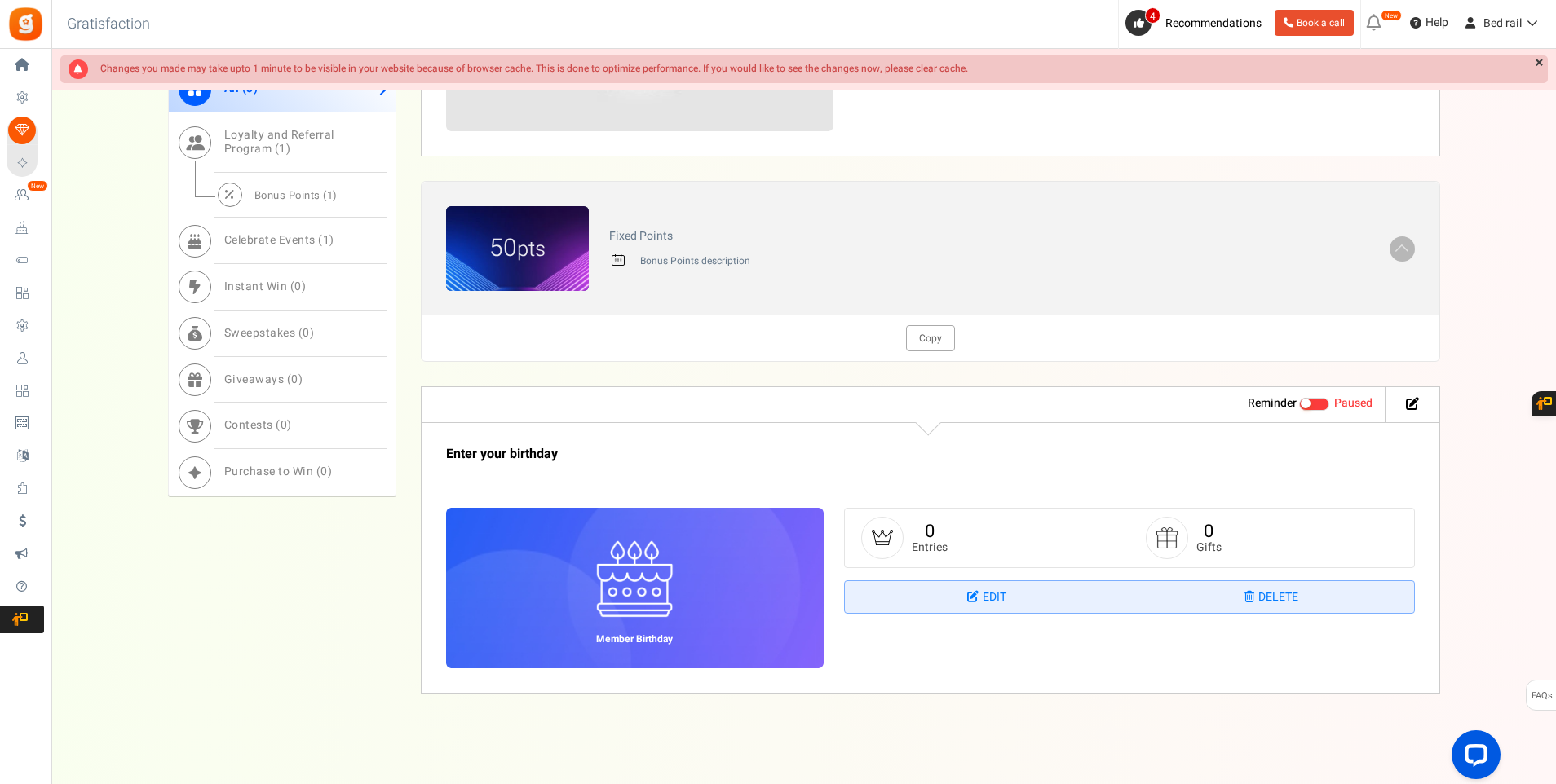
scroll to position [775, 0]
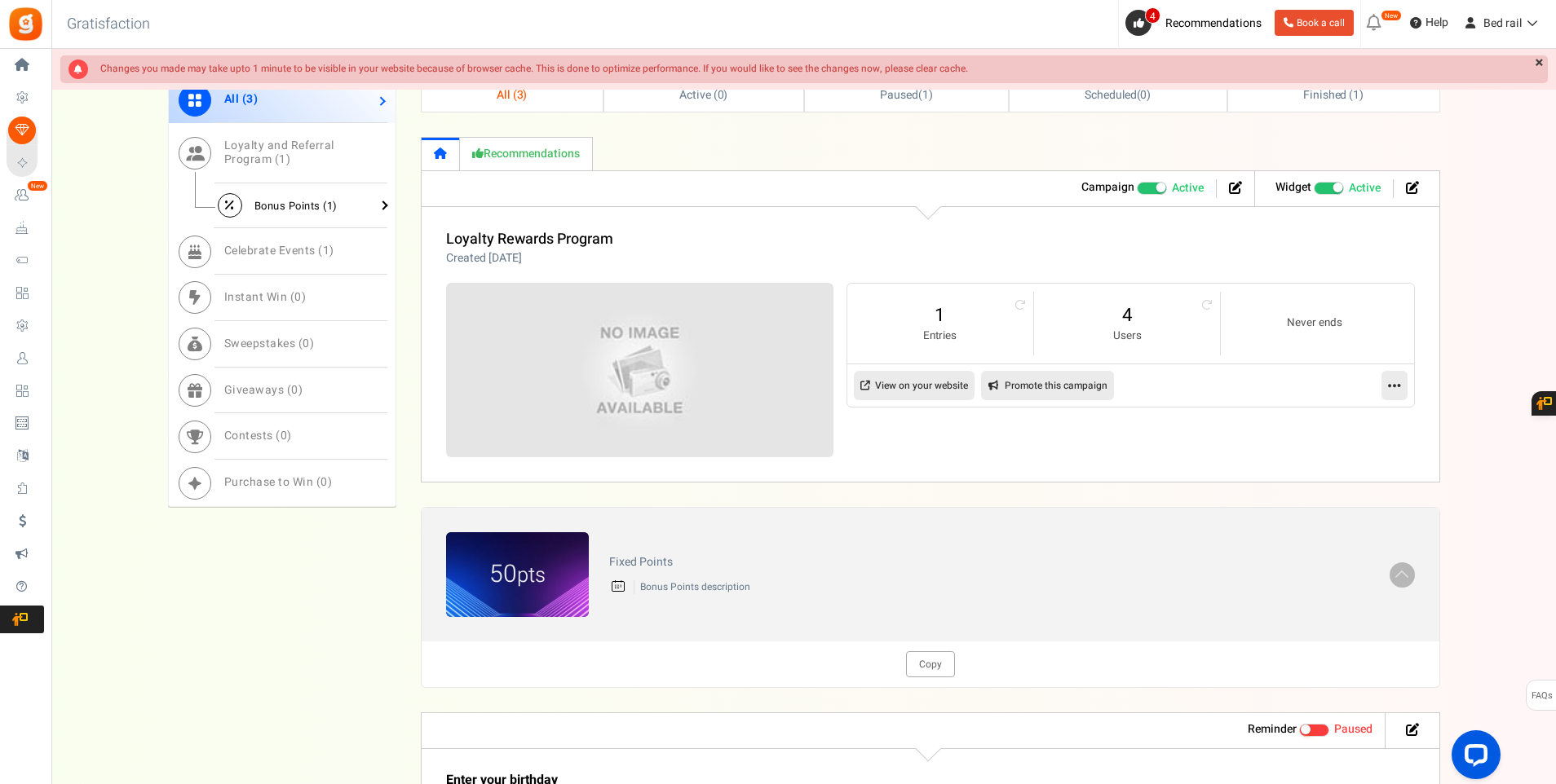
click at [278, 202] on span "Bonus Points ( 1 )" at bounding box center [296, 206] width 83 height 16
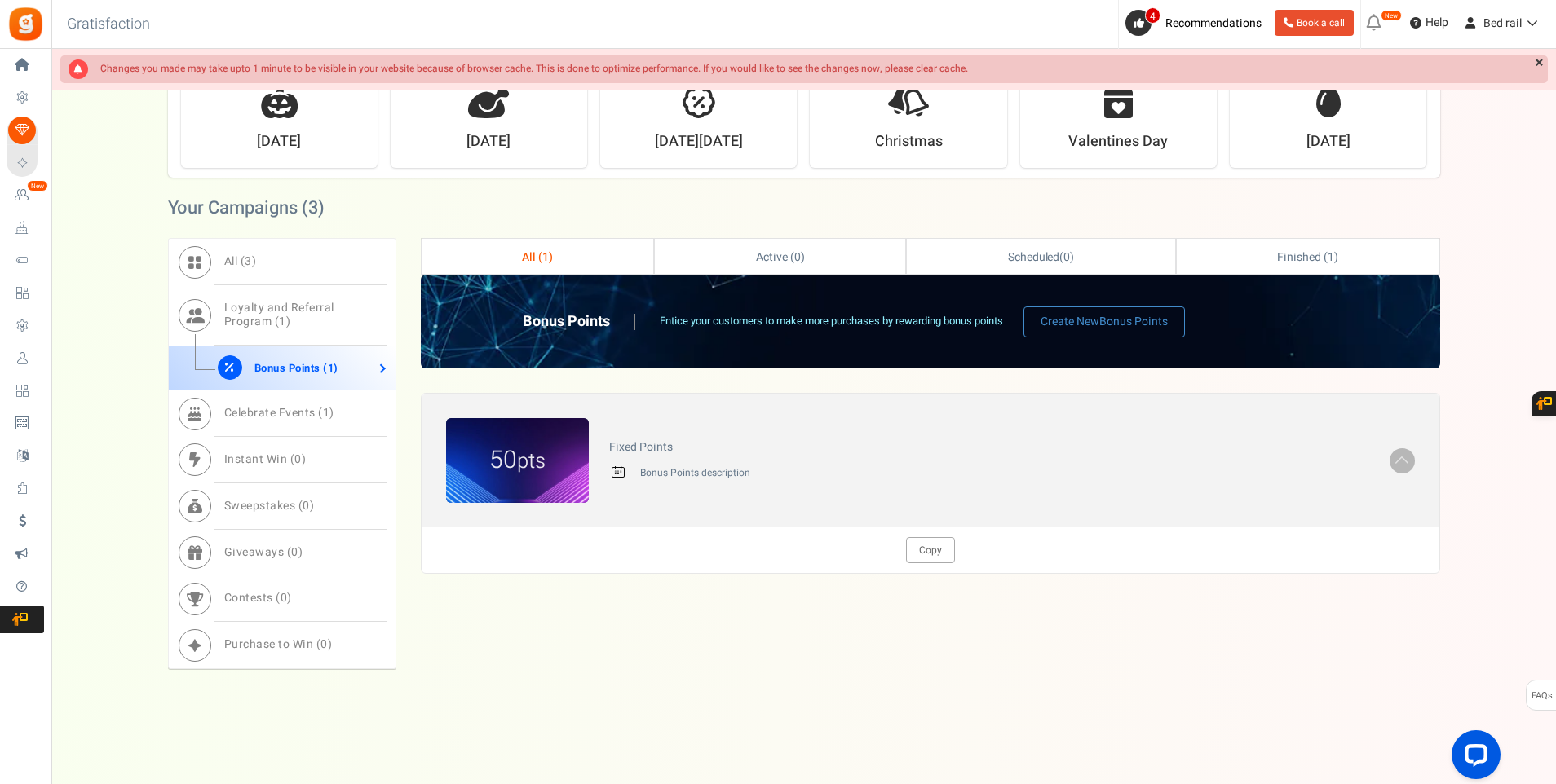
scroll to position [614, 0]
click at [271, 299] on link "Loyalty and Referral Program ( 1 )" at bounding box center [282, 316] width 227 height 61
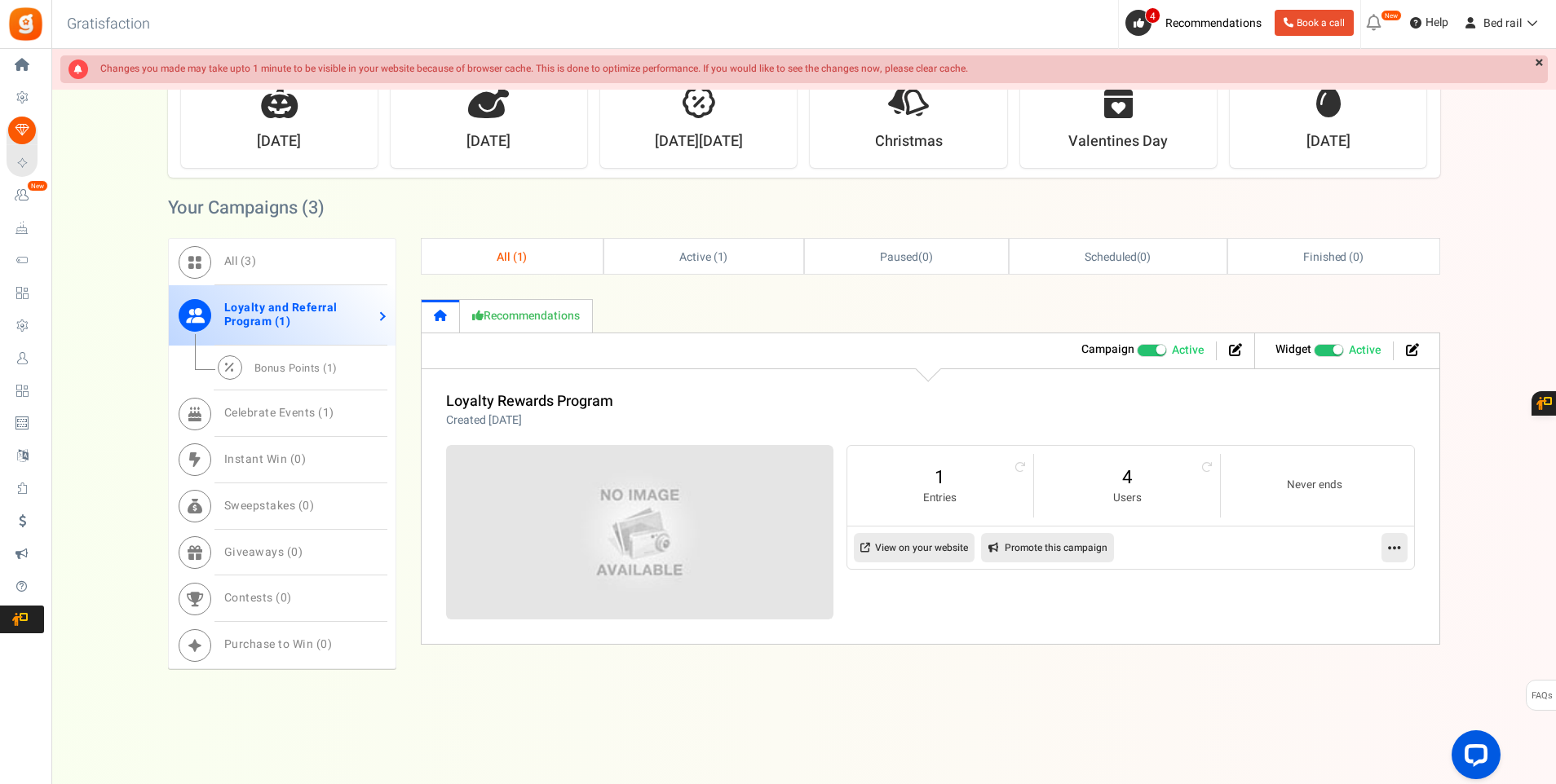
click at [1388, 540] on icon at bounding box center [1394, 547] width 13 height 15
click at [1322, 582] on link "Edit" at bounding box center [1341, 587] width 120 height 30
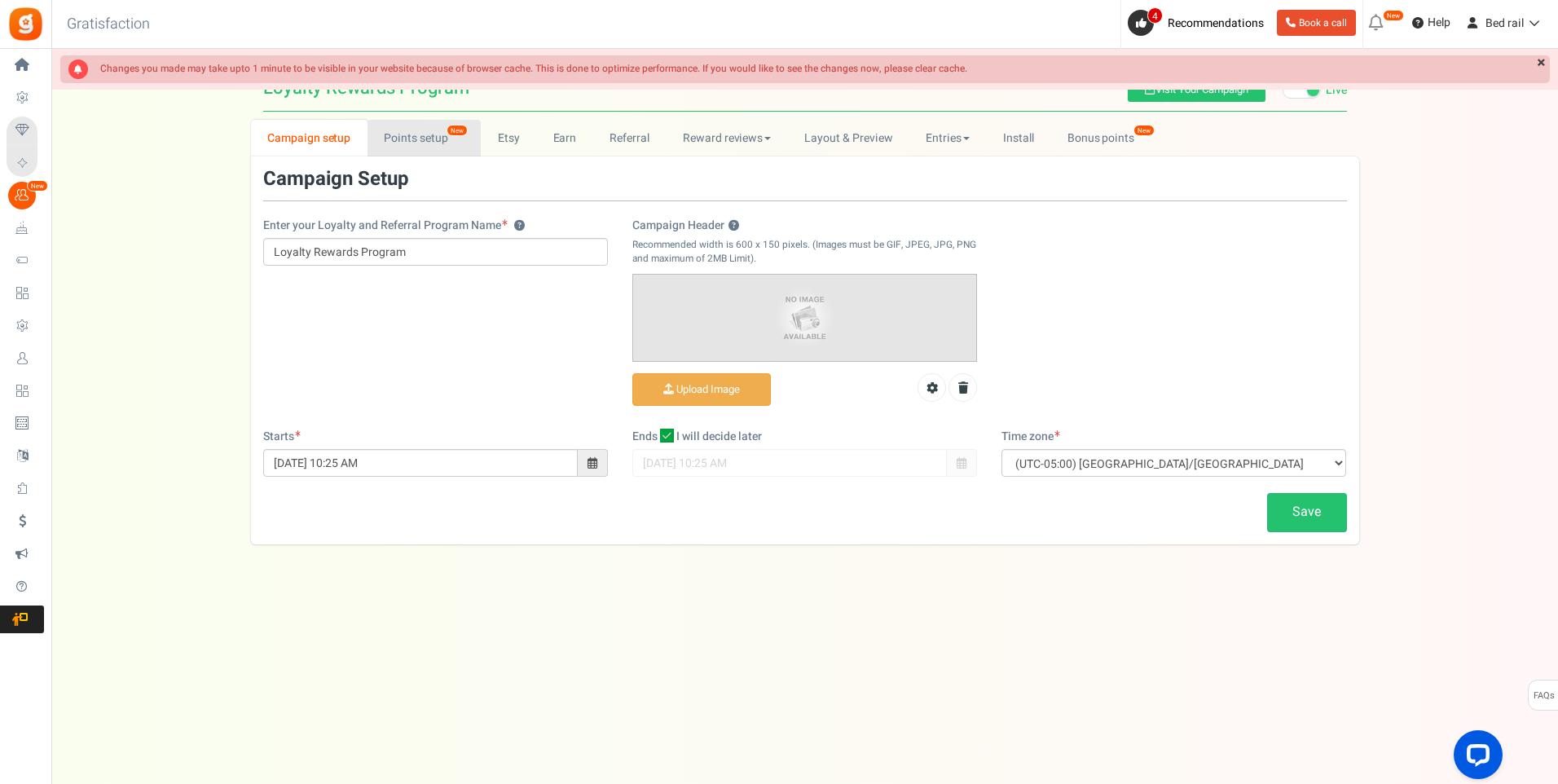
click at [407, 145] on link "Points setup New" at bounding box center [424, 138] width 113 height 36
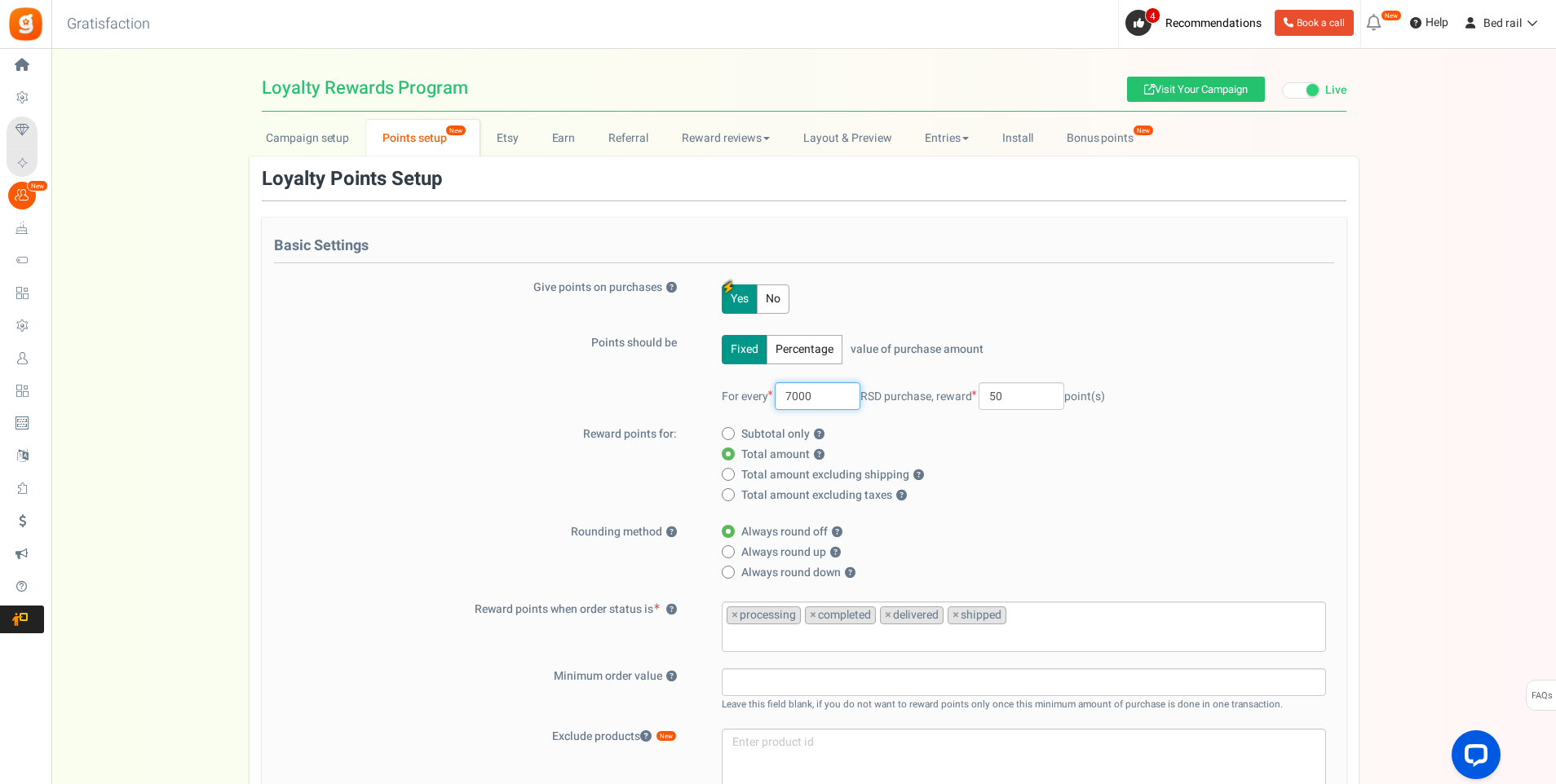
drag, startPoint x: 827, startPoint y: 394, endPoint x: 686, endPoint y: 396, distance: 141.0
click at [686, 396] on div "Points should be Fixed Percentage value of purchase amount 100 % of purchase am…" at bounding box center [804, 380] width 1060 height 91
click at [804, 354] on button "Percentage" at bounding box center [804, 350] width 76 height 29
click at [742, 343] on button "Fixed" at bounding box center [744, 350] width 46 height 29
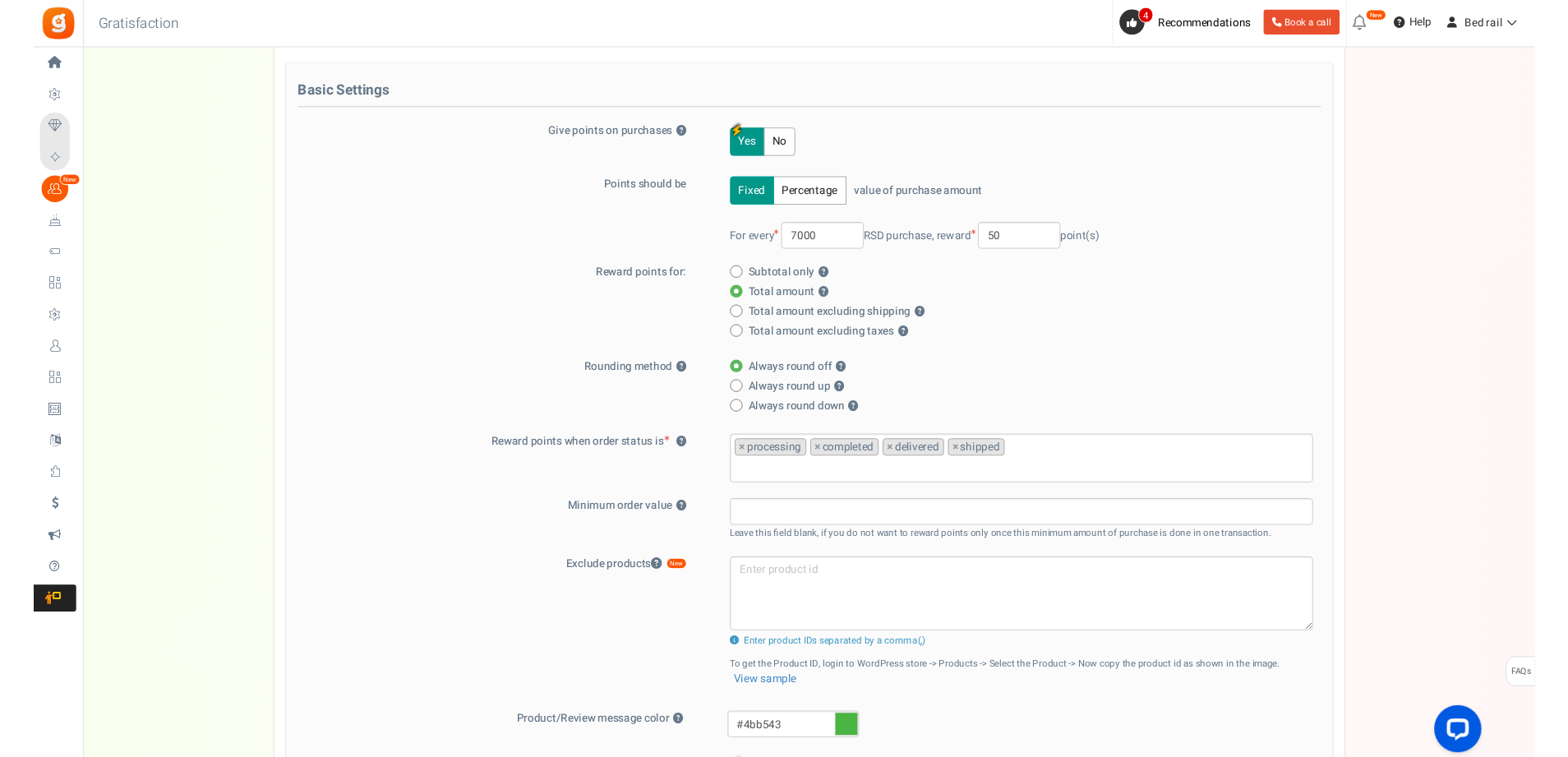
scroll to position [164, 0]
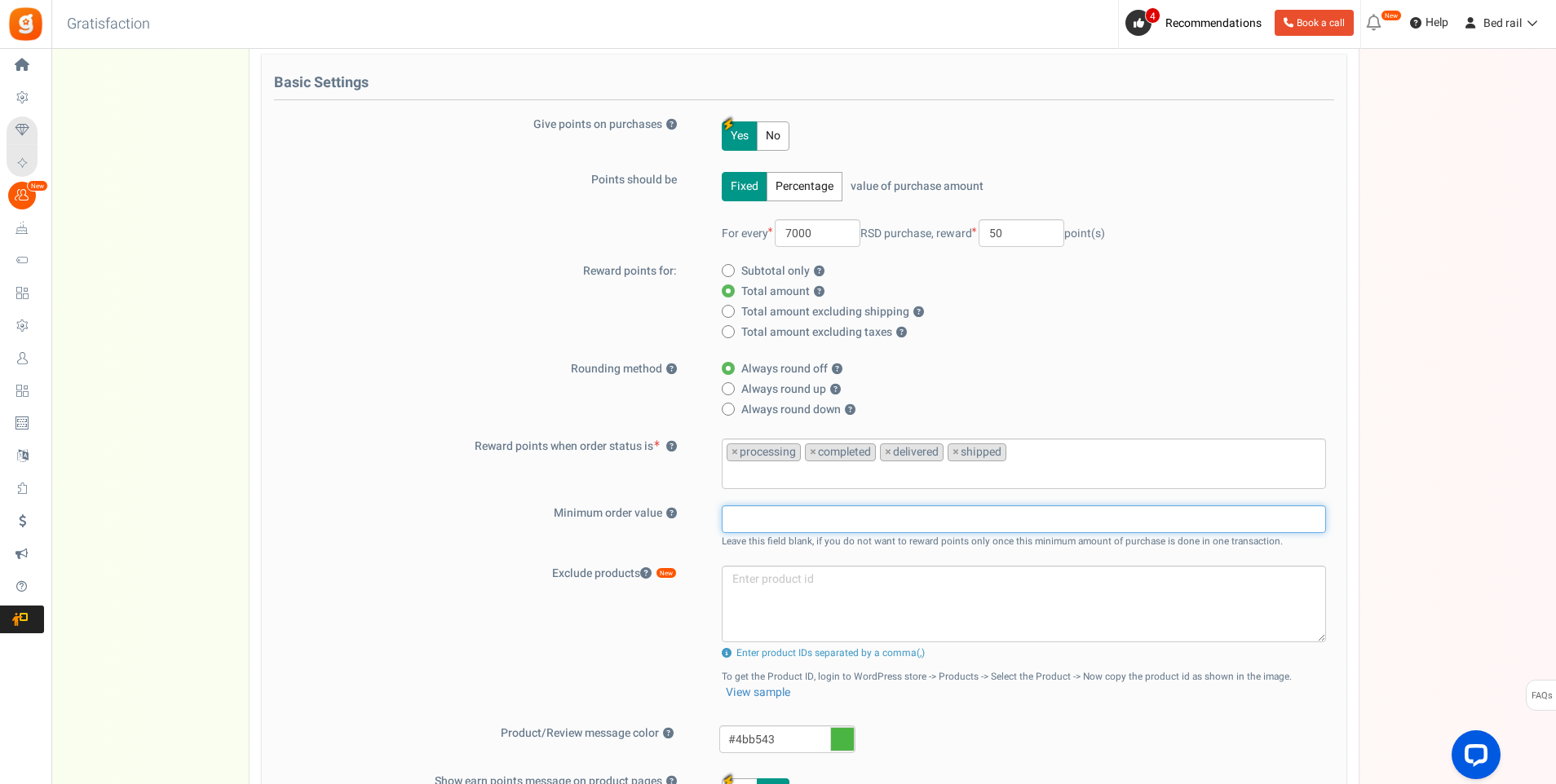
click at [984, 517] on input "text" at bounding box center [1023, 519] width 604 height 28
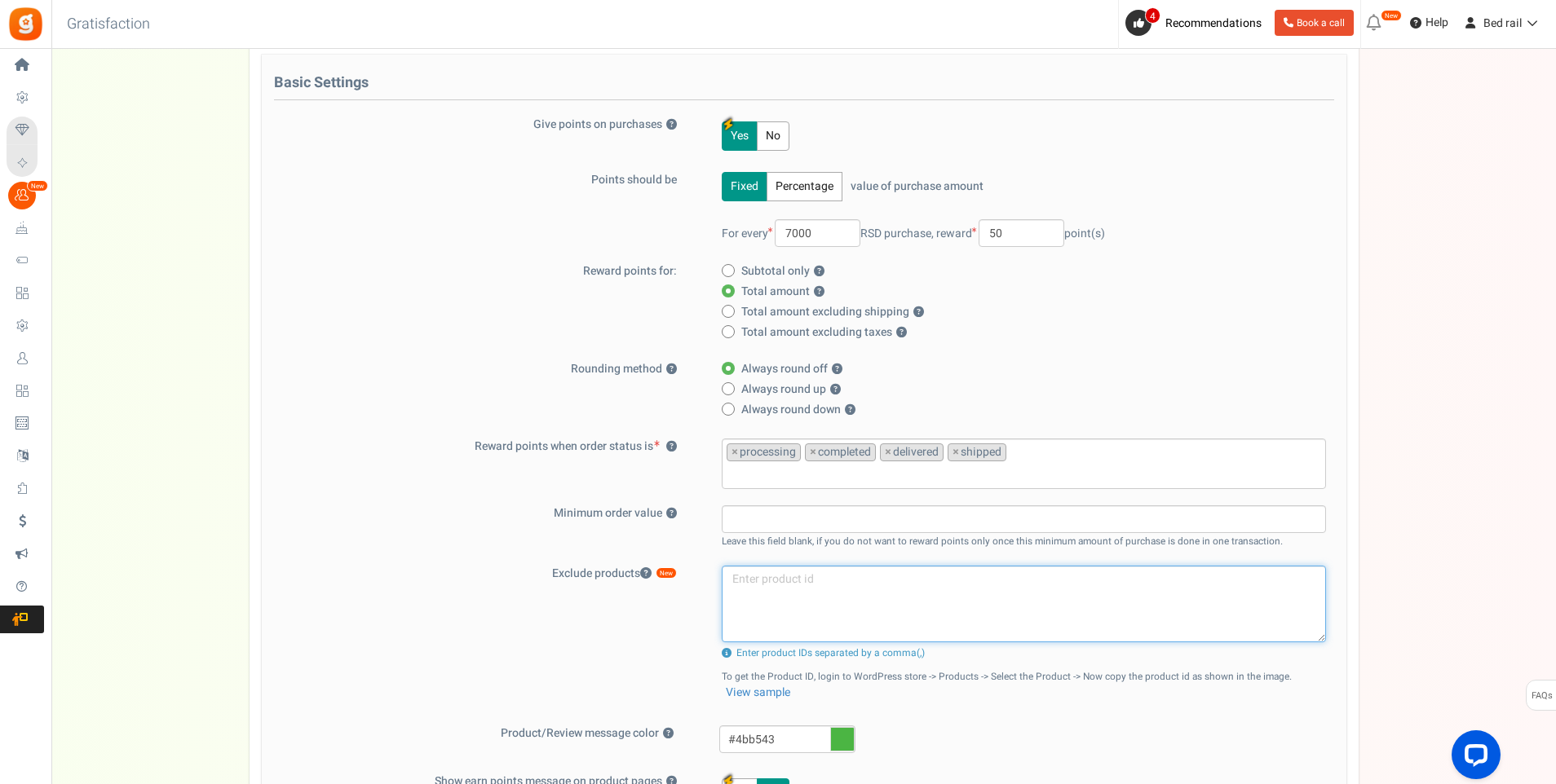
click at [752, 580] on textarea at bounding box center [1023, 603] width 604 height 77
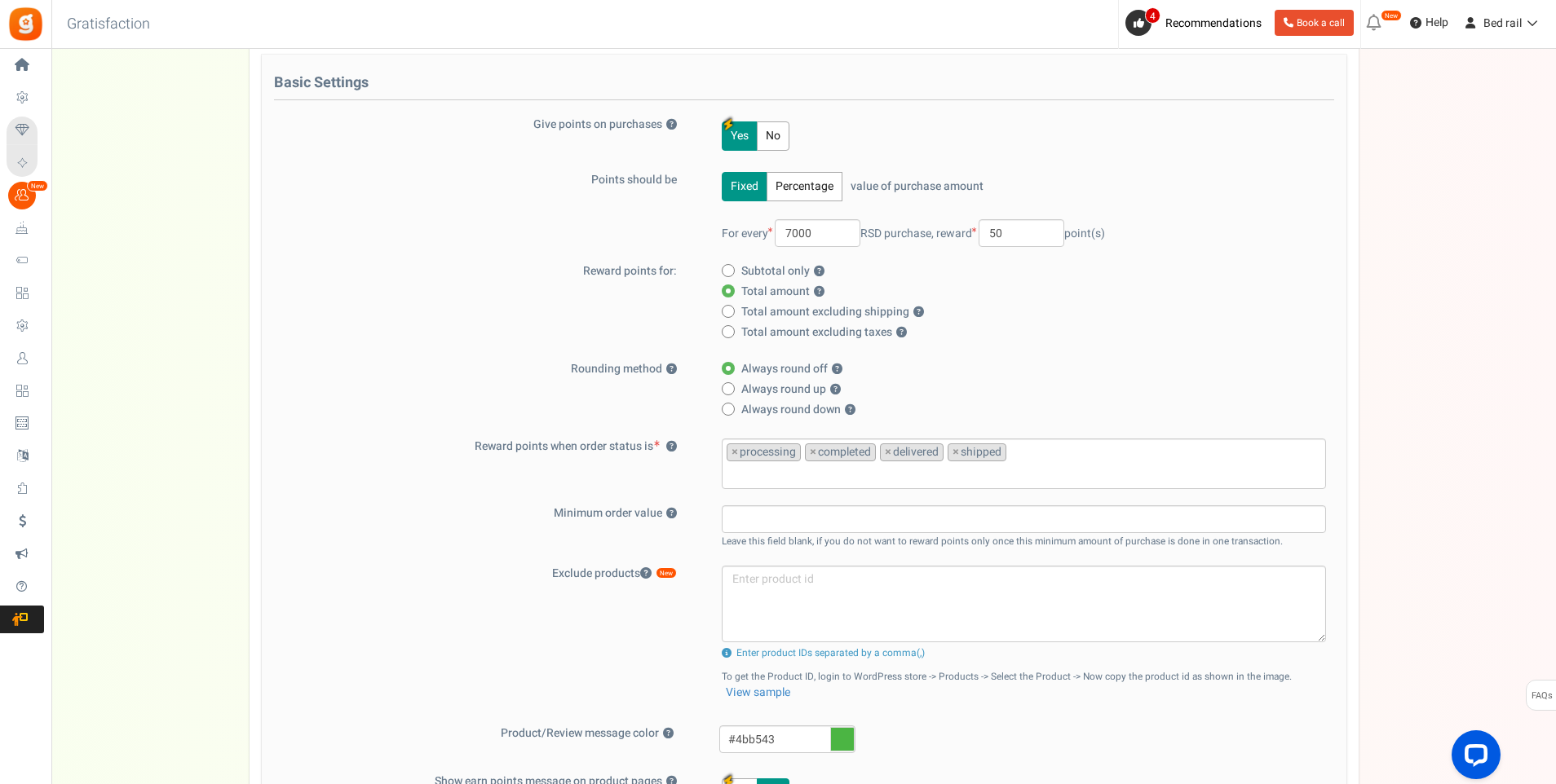
click at [617, 679] on div "Exclude products New Product exclusion limit exceeded. Please contact us to add…" at bounding box center [804, 637] width 1060 height 144
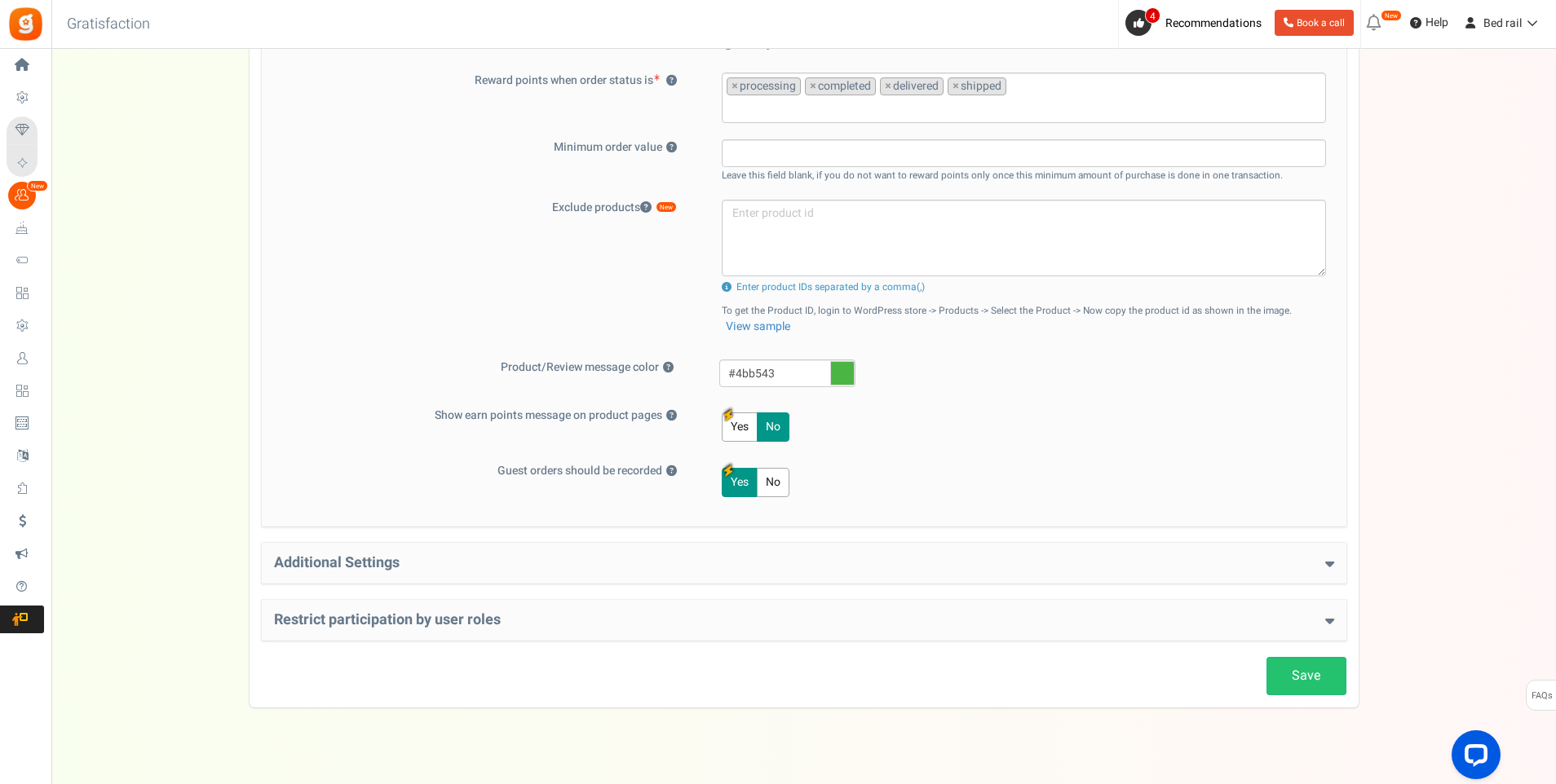
scroll to position [551, 0]
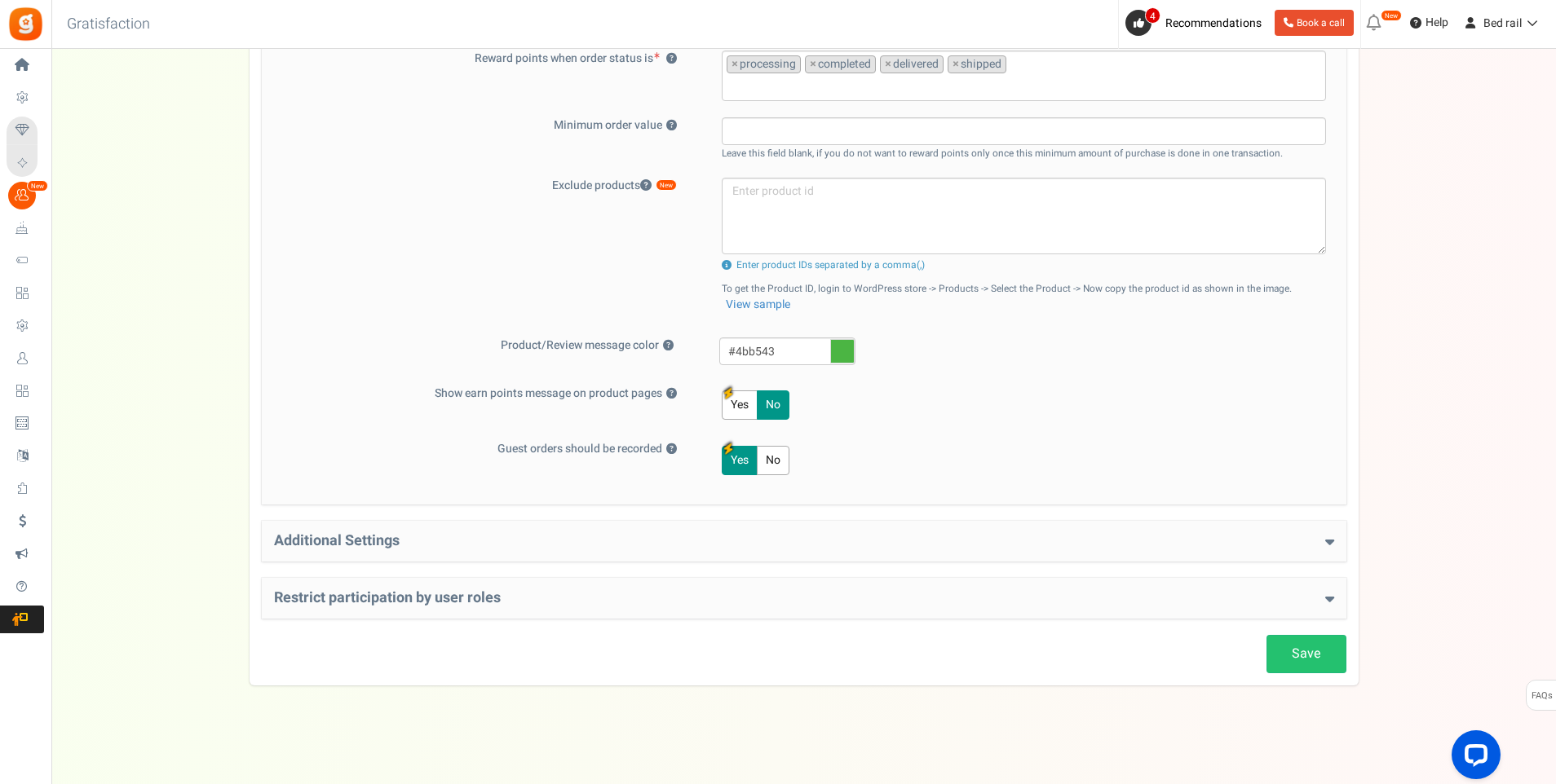
click at [563, 534] on h4 "Additional Settings" at bounding box center [804, 541] width 1060 height 16
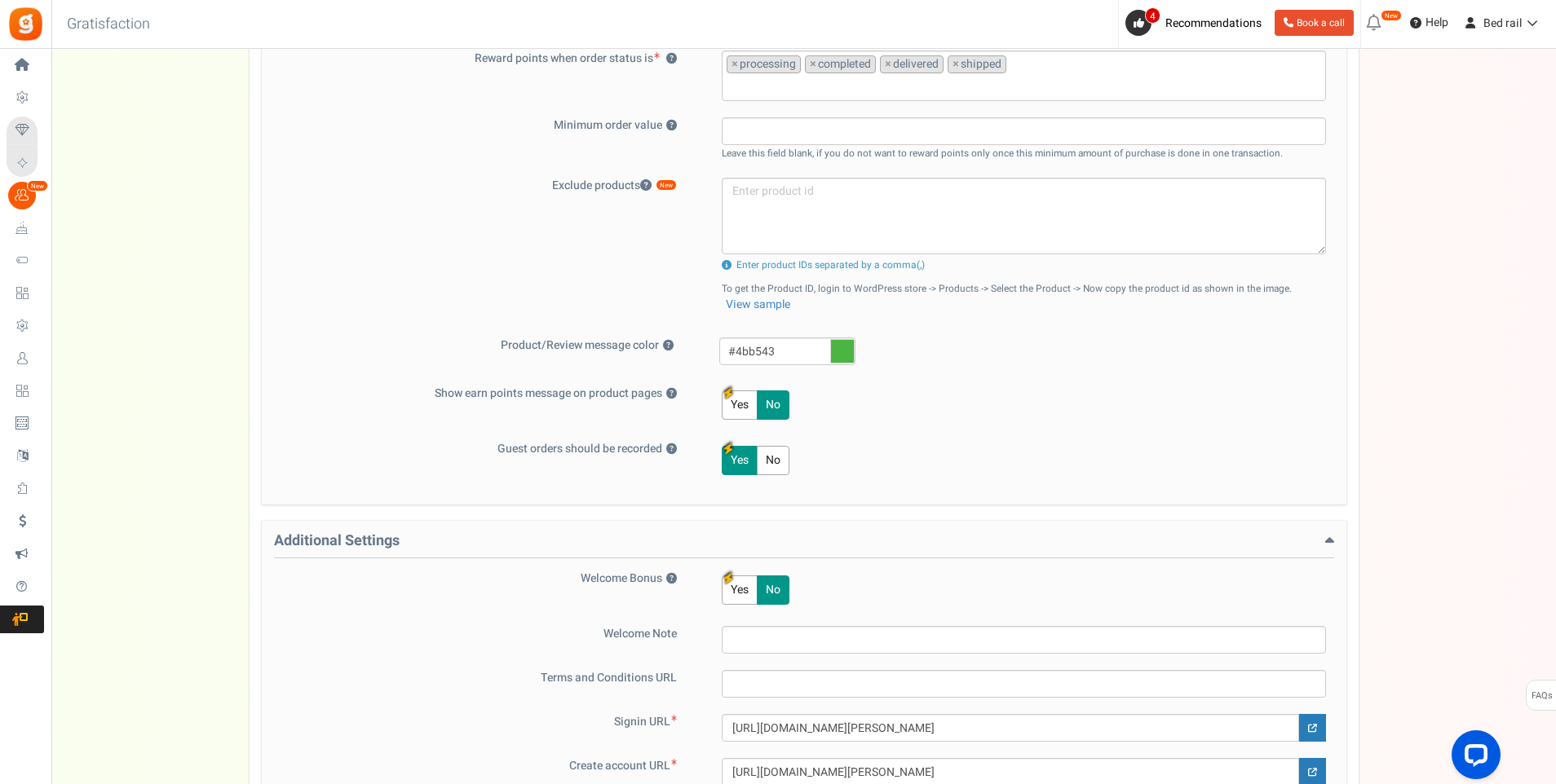
click at [552, 535] on h4 "Additional Settings" at bounding box center [804, 545] width 1060 height 25
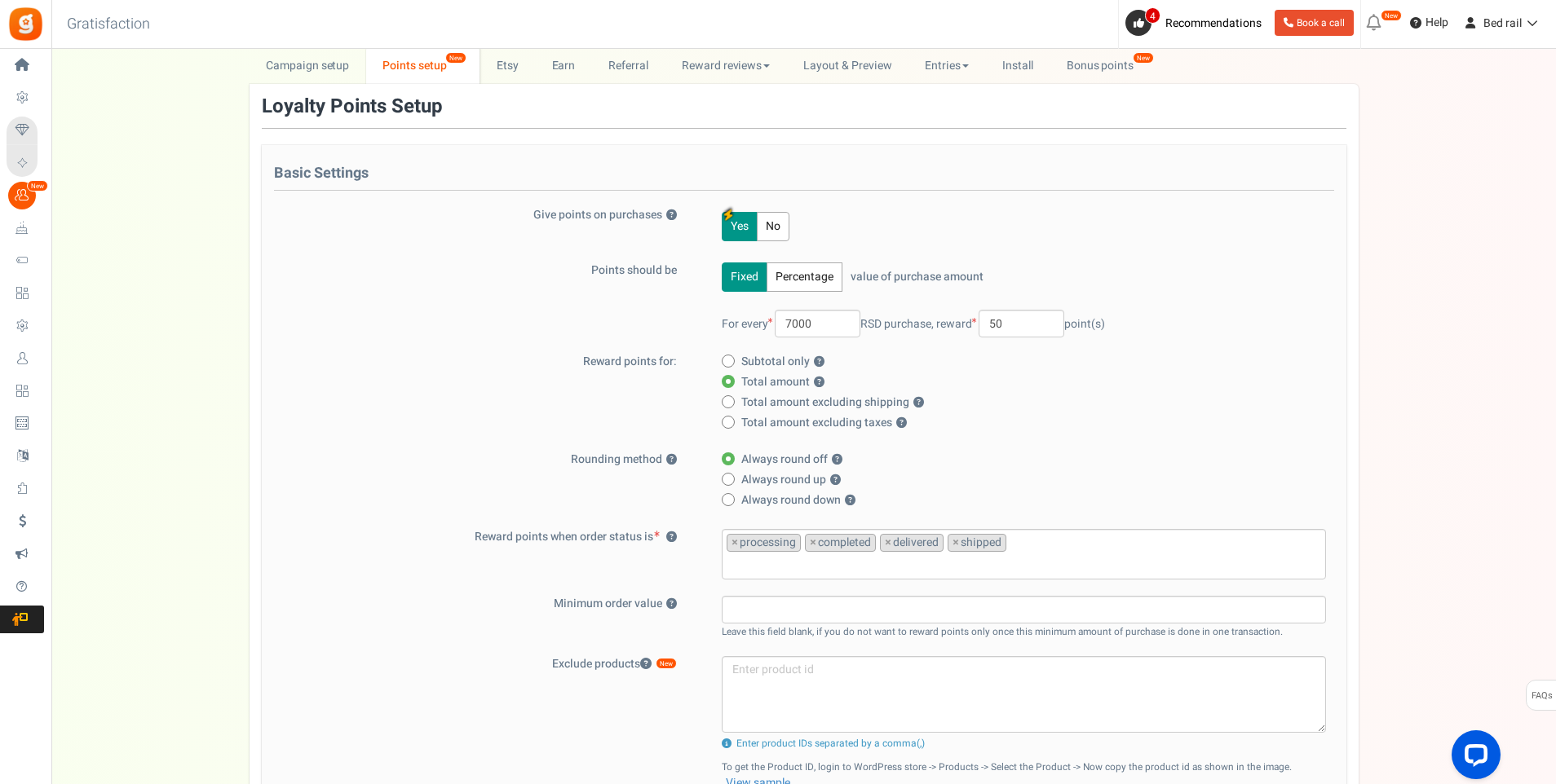
scroll to position [0, 0]
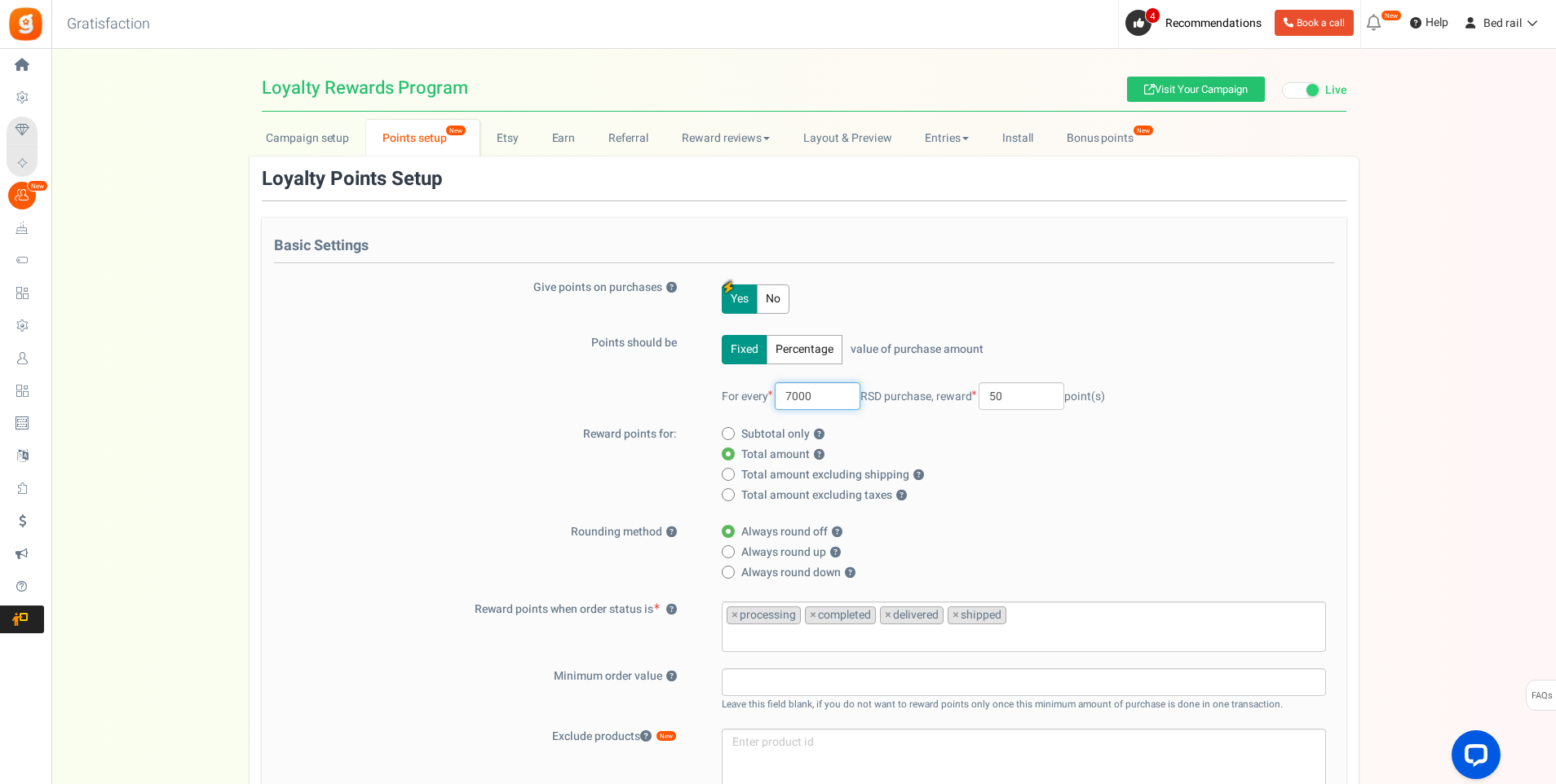
click at [821, 402] on input "7000" at bounding box center [817, 396] width 86 height 28
type input "7500"
click at [1043, 393] on input "50" at bounding box center [1021, 396] width 86 height 28
type input "5"
type input "1"
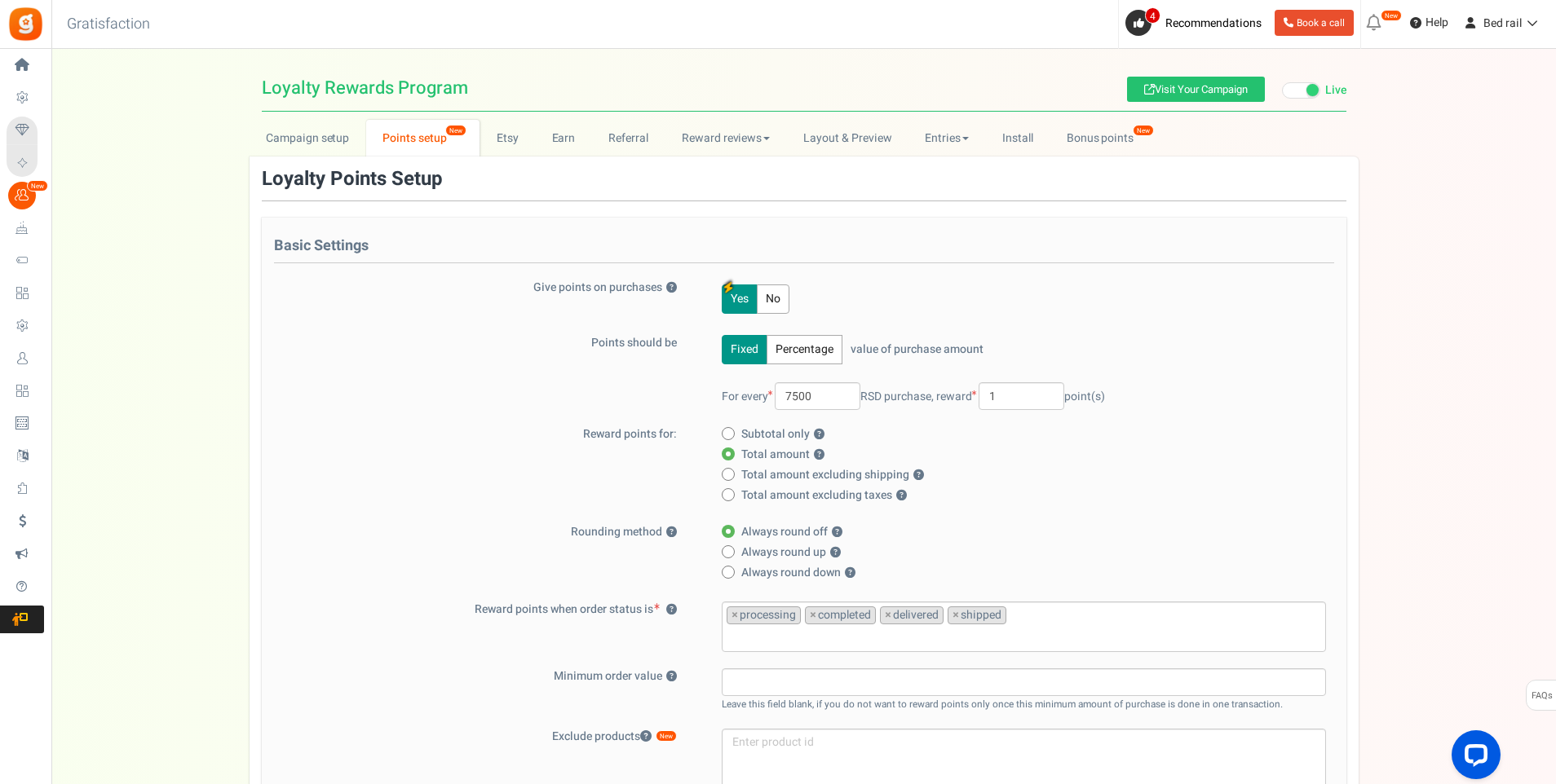
click at [731, 434] on span at bounding box center [727, 433] width 13 height 13
click at [731, 434] on input "Subtotal only ?" at bounding box center [726, 434] width 10 height 10
radio input "true"
radio input "false"
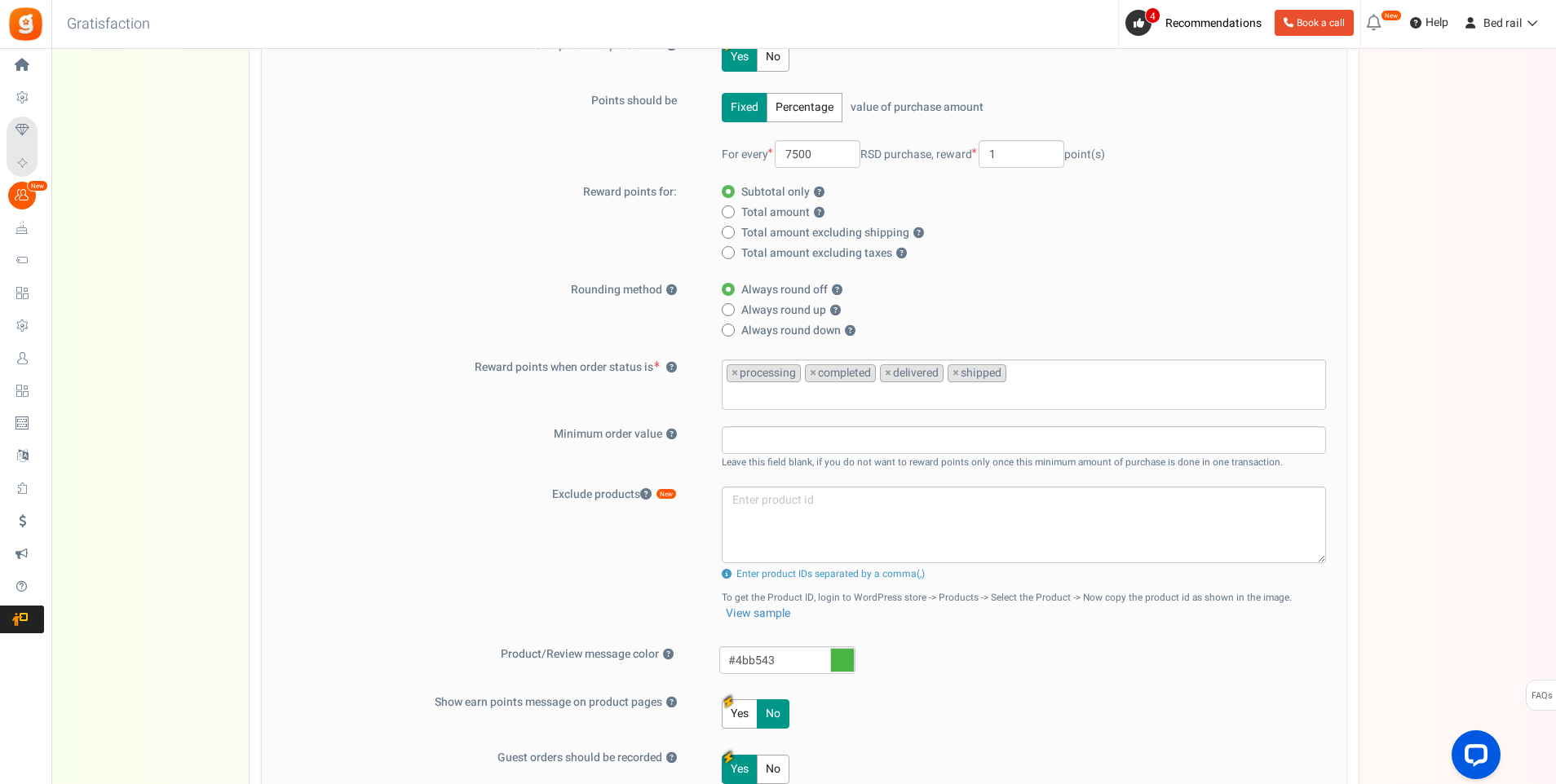
scroll to position [244, 0]
click at [733, 370] on span "×" at bounding box center [735, 370] width 7 height 16
select select "completed"
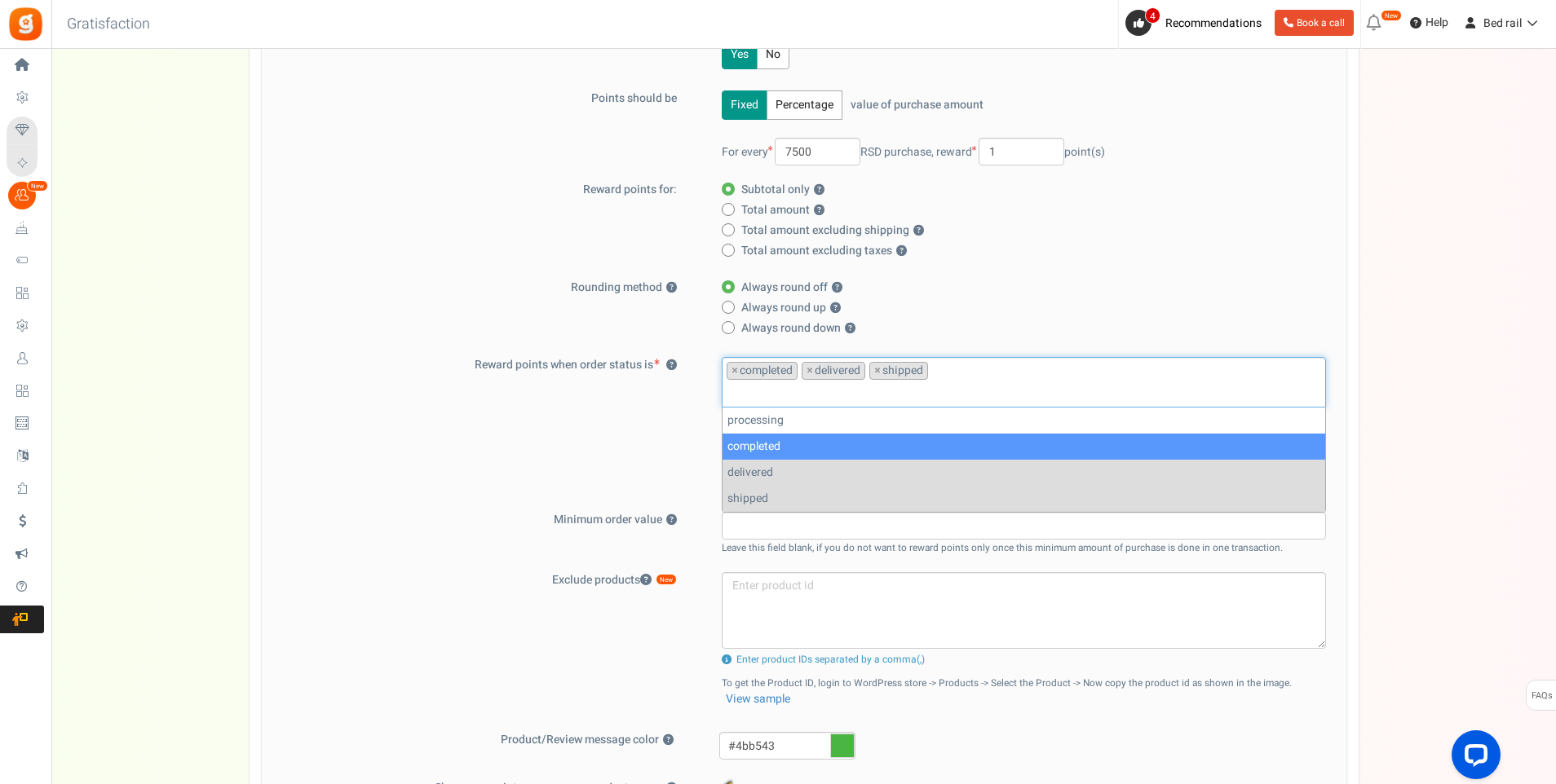
click at [826, 394] on input "search" at bounding box center [1023, 392] width 594 height 18
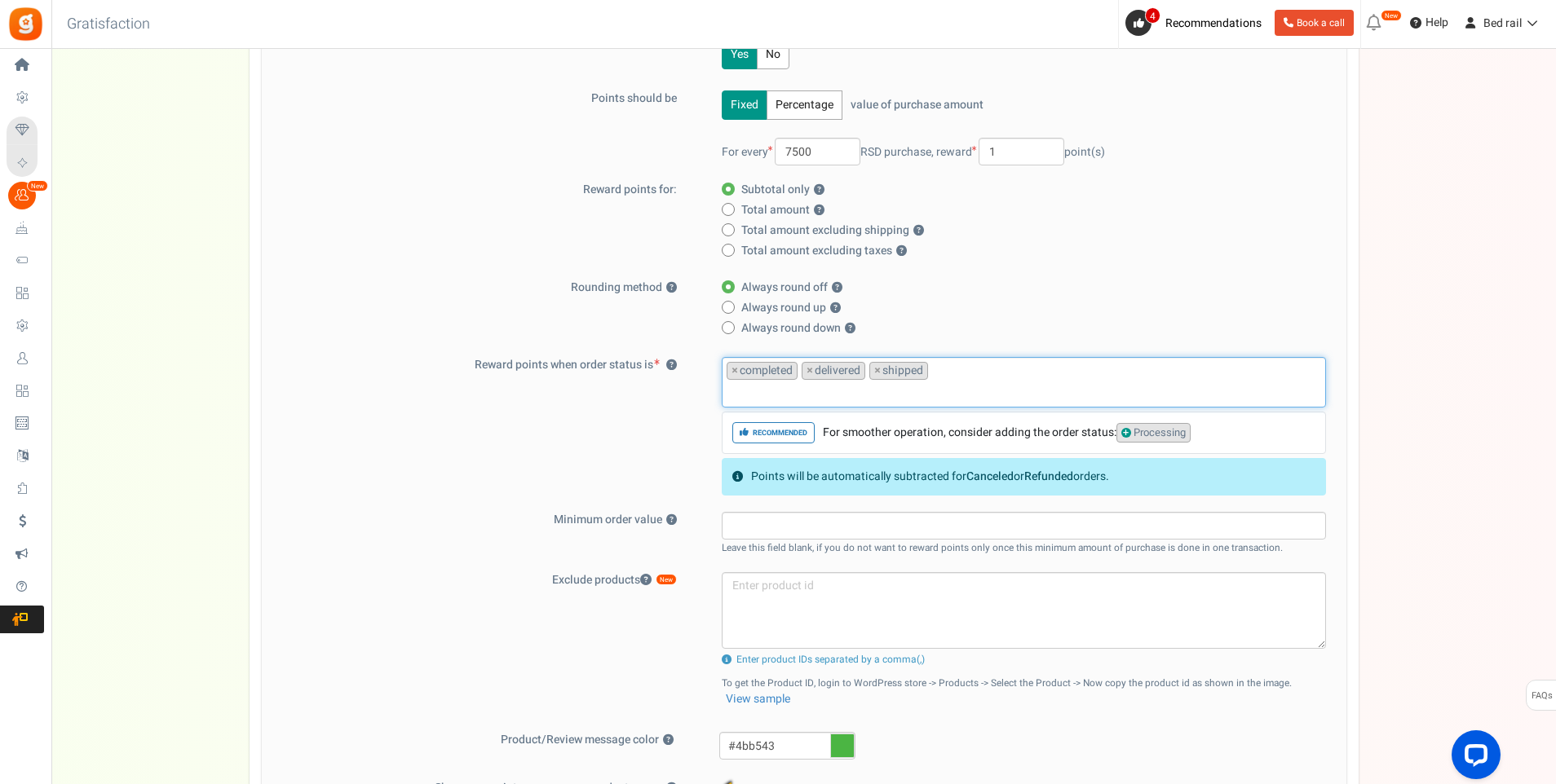
click at [510, 516] on label "Minimum order value ?" at bounding box center [486, 519] width 424 height 16
click at [666, 516] on button "?" at bounding box center [671, 520] width 10 height 10
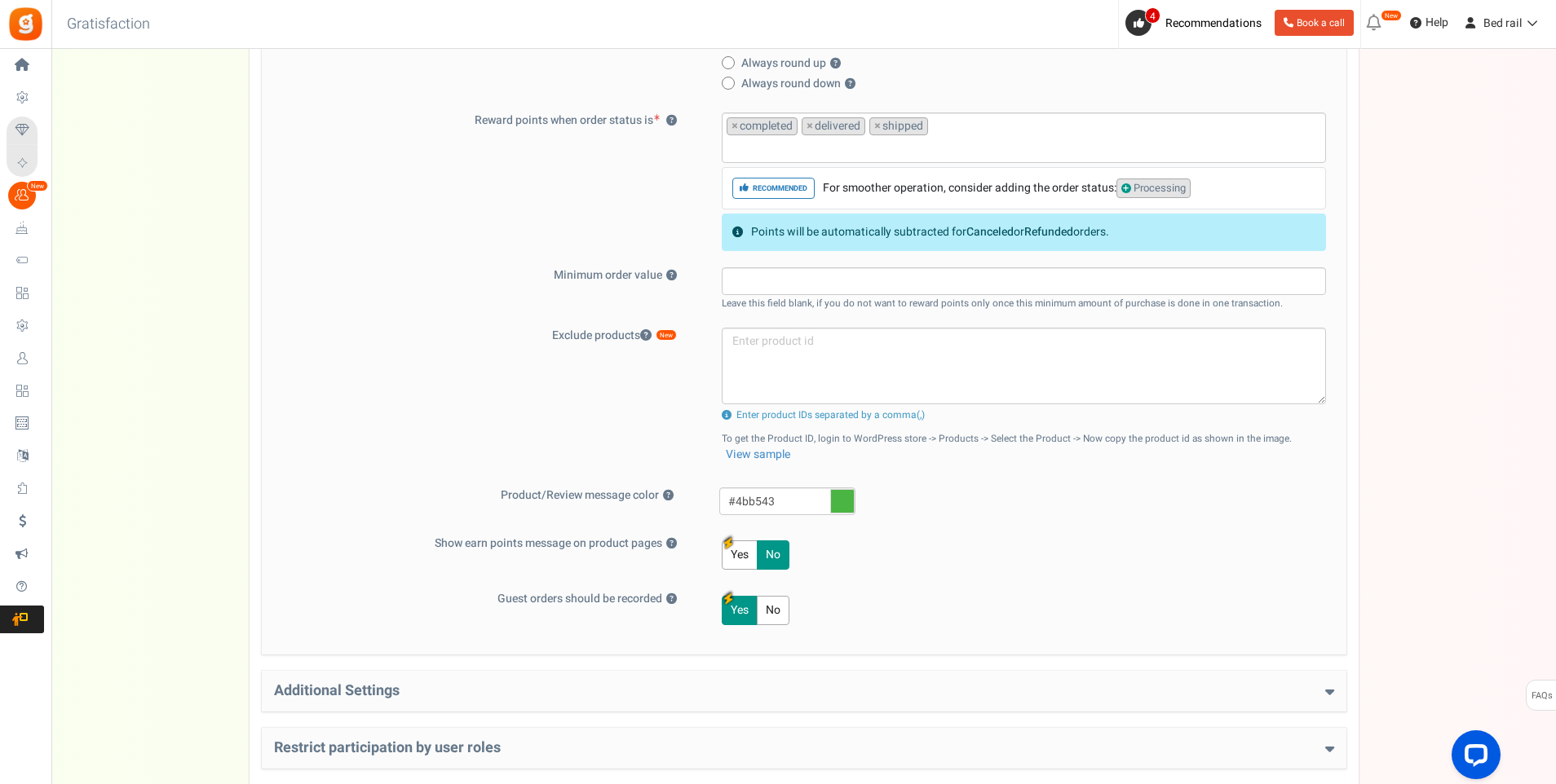
scroll to position [639, 0]
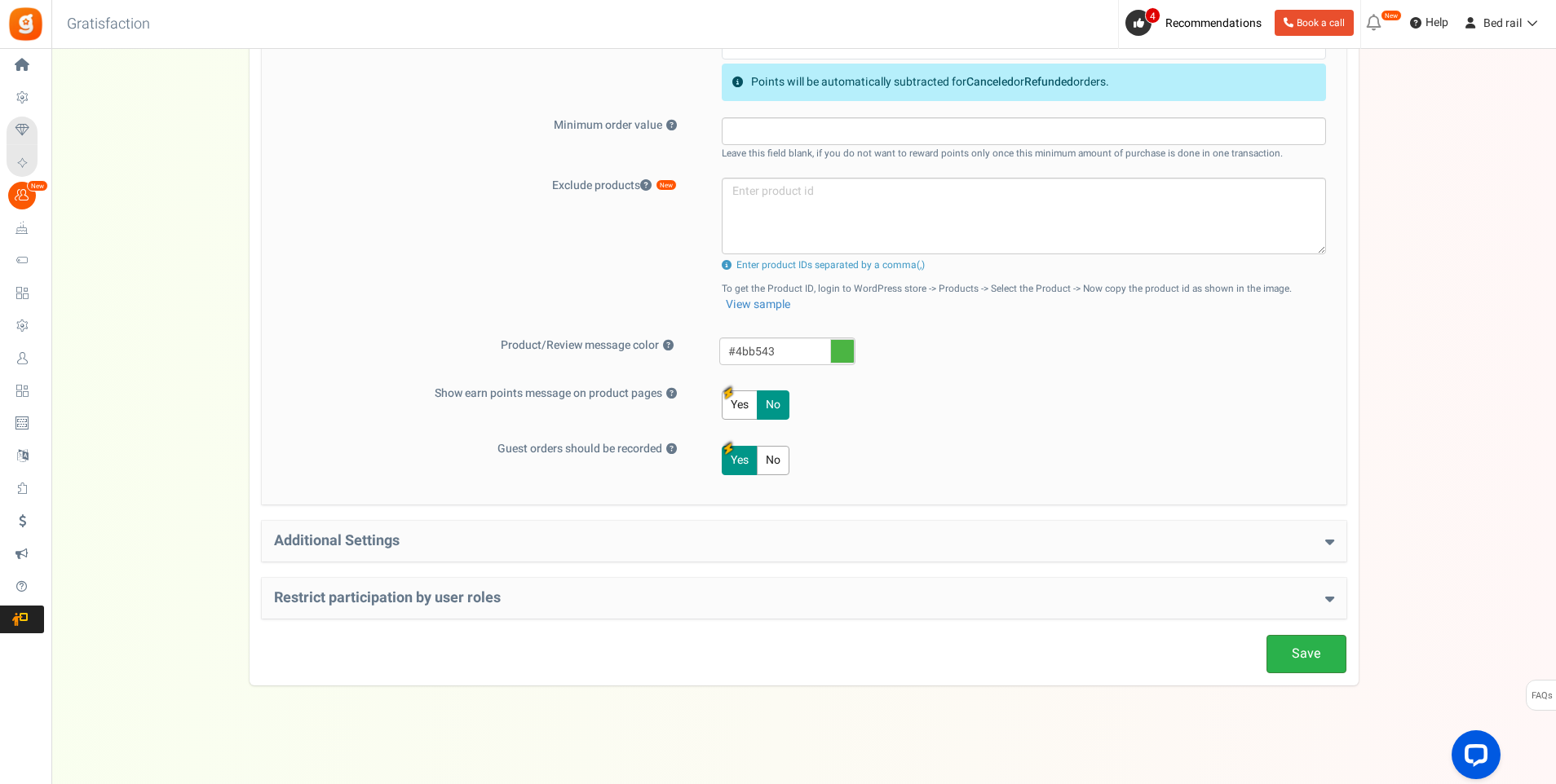
click at [1309, 640] on link "Save" at bounding box center [1306, 653] width 80 height 38
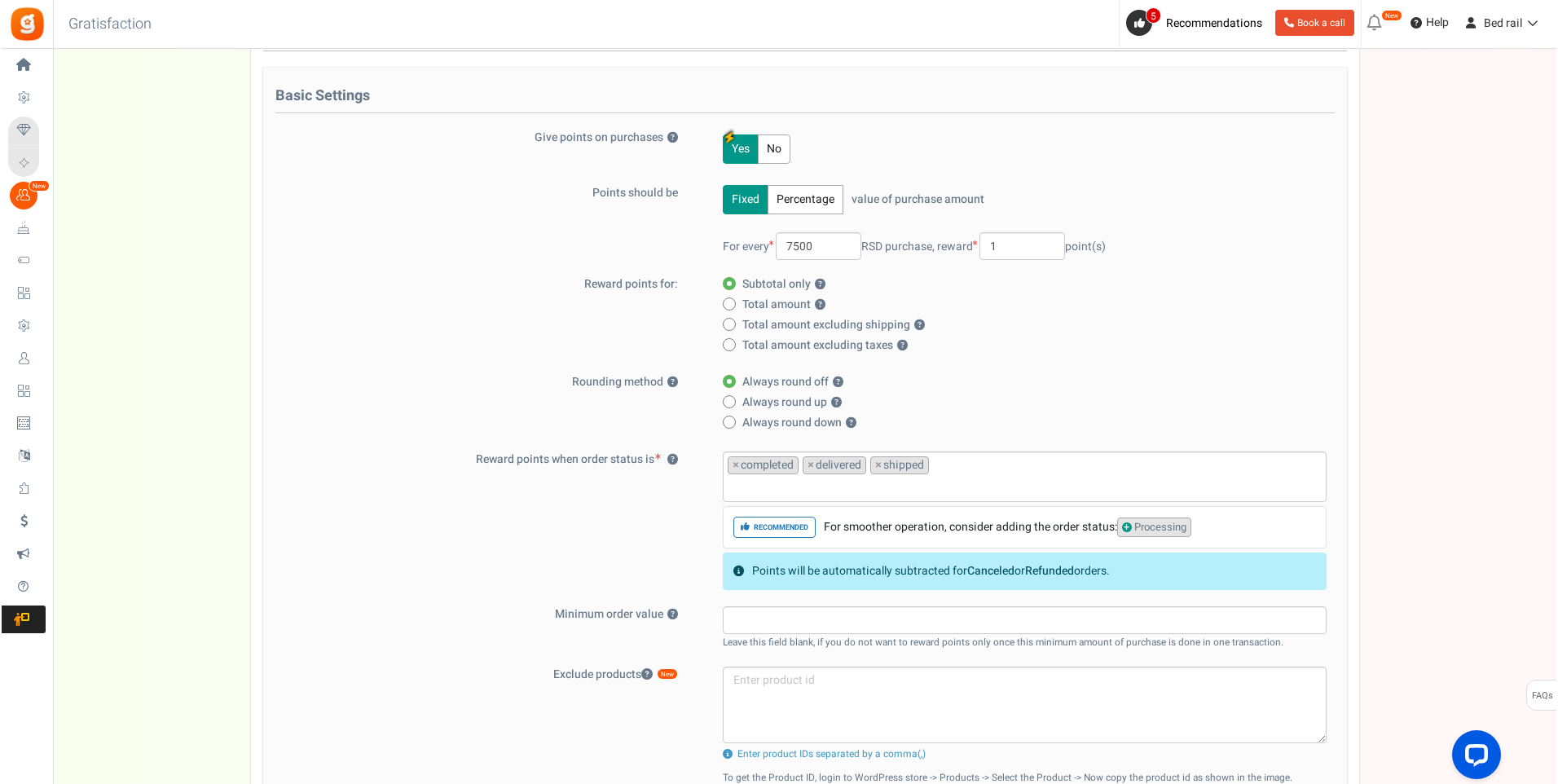
scroll to position [0, 0]
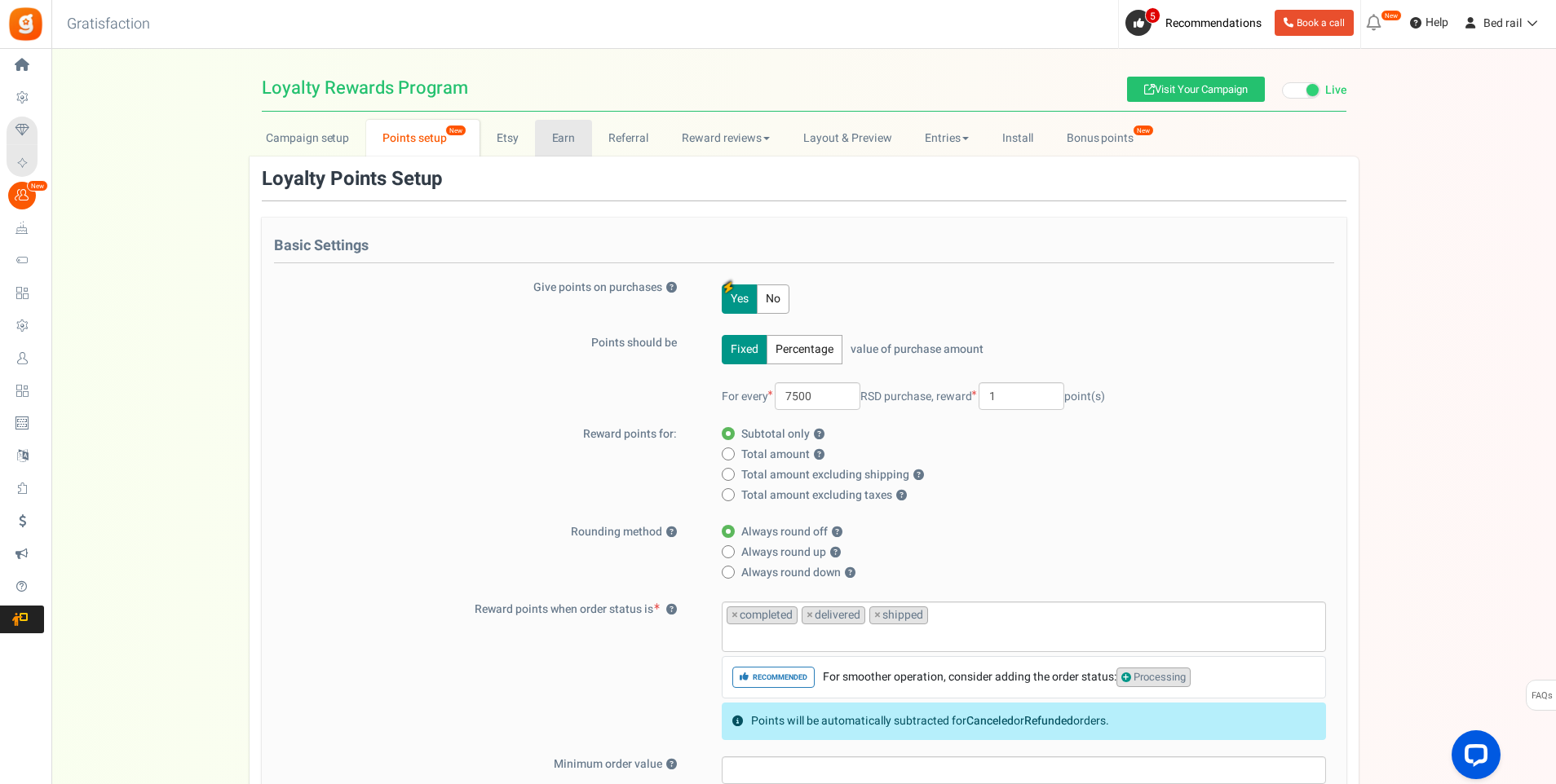
click at [568, 143] on link "Earn" at bounding box center [564, 138] width 57 height 36
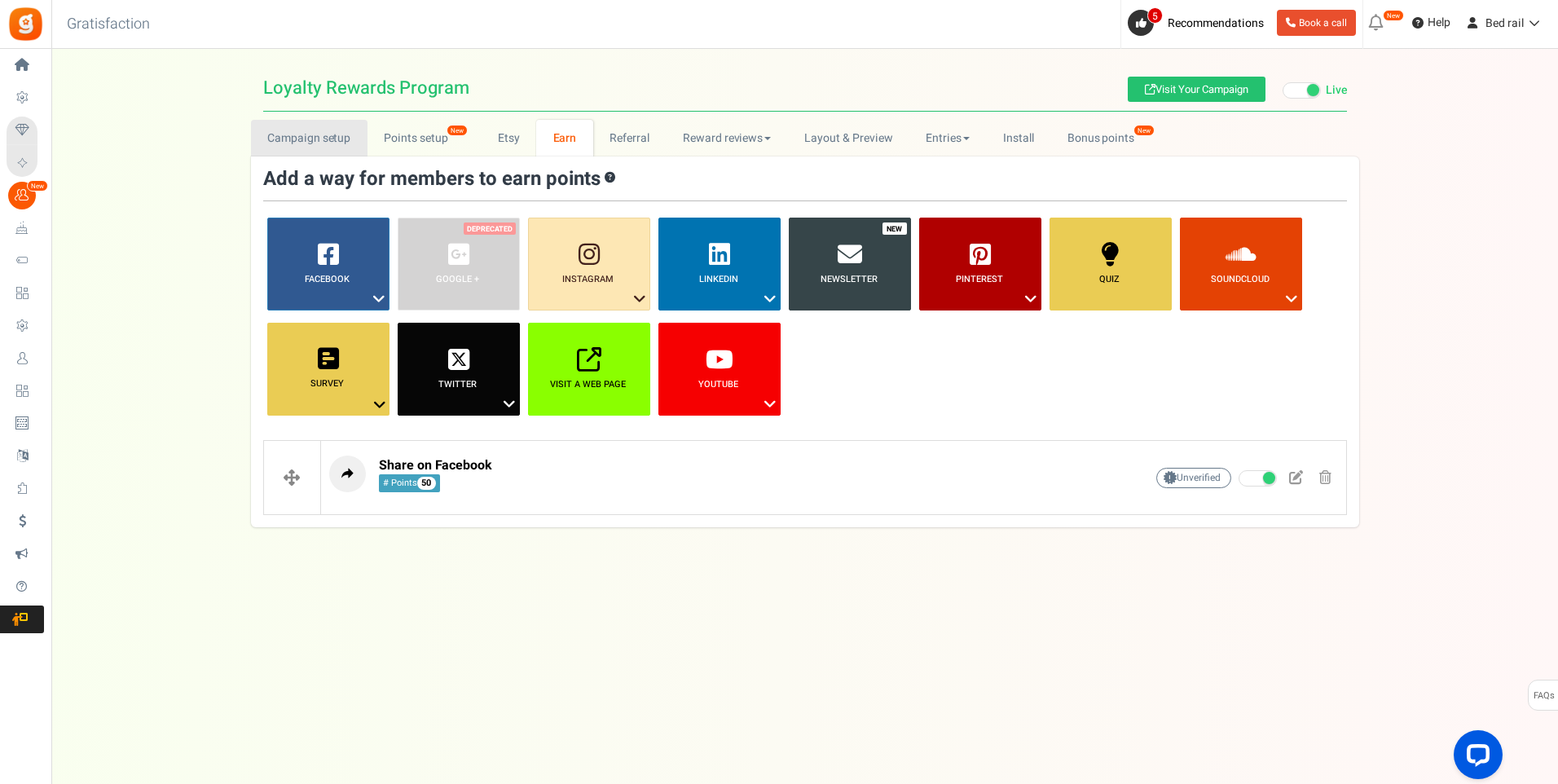
click at [307, 141] on link "Campaign setup" at bounding box center [309, 138] width 117 height 36
